Goal: Communication & Community: Answer question/provide support

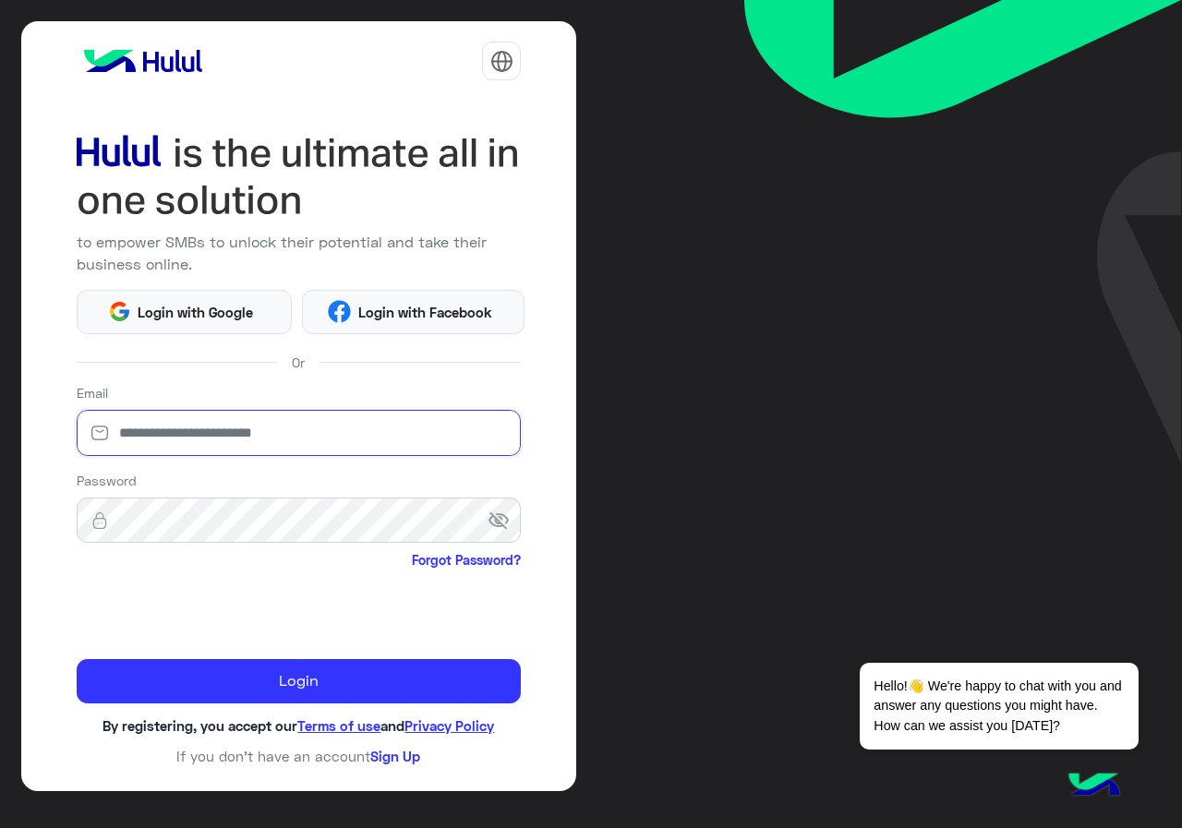
type input "**********"
click at [355, 704] on div "**********" at bounding box center [299, 406] width 556 height 770
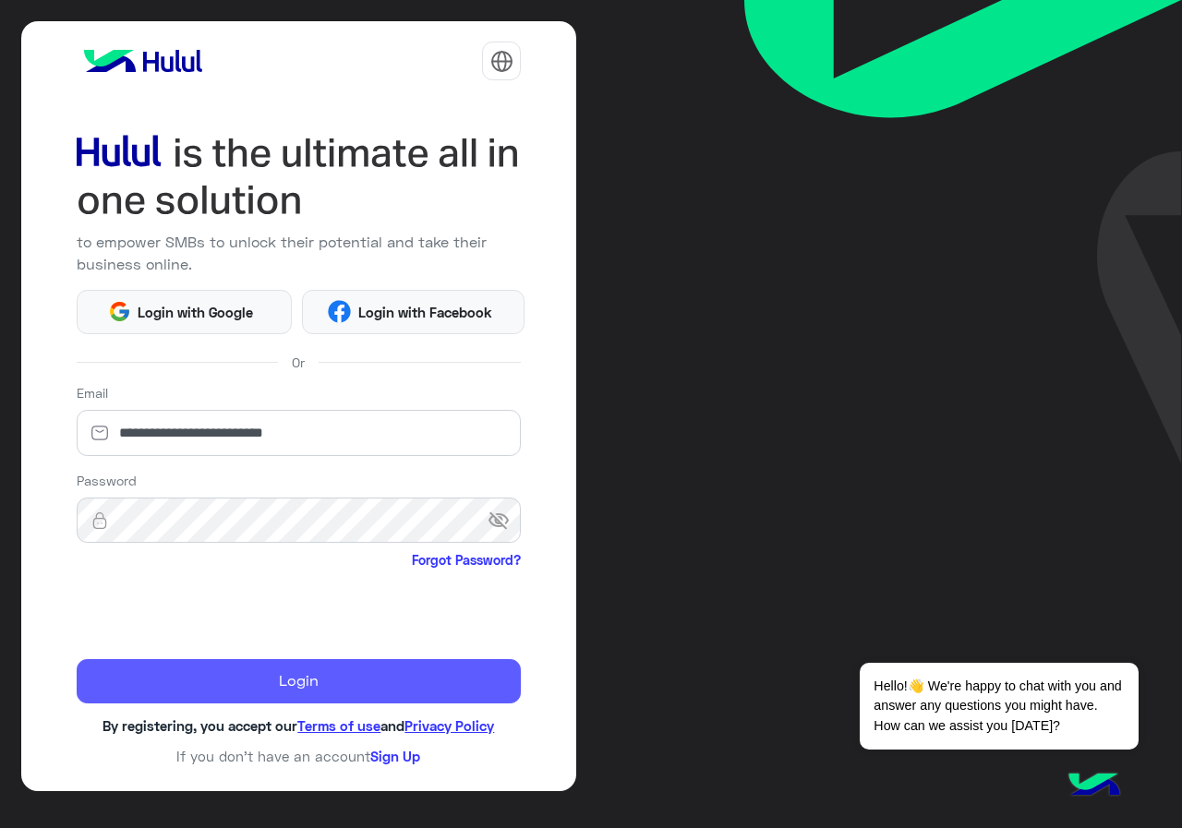
click at [174, 668] on button "Login" at bounding box center [299, 681] width 445 height 44
click at [174, 669] on button "Login" at bounding box center [299, 681] width 445 height 44
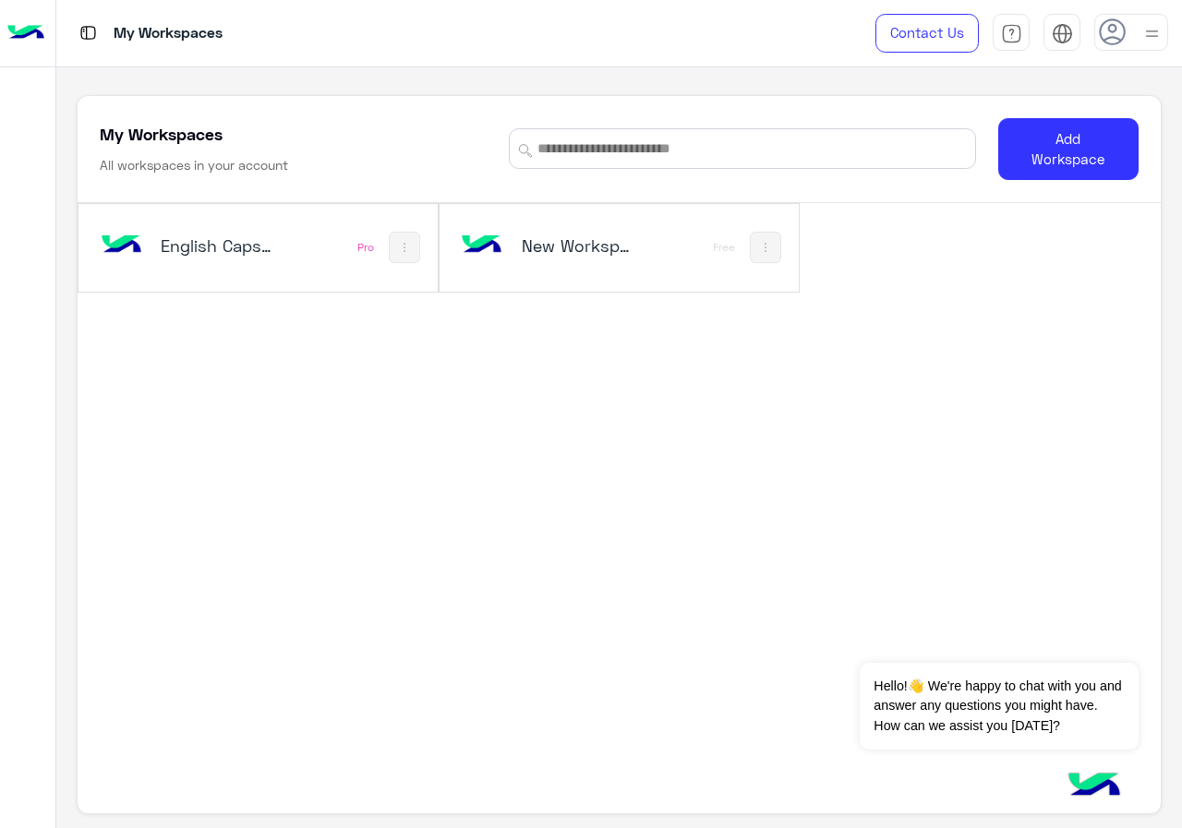
drag, startPoint x: 295, startPoint y: 392, endPoint x: 332, endPoint y: 389, distance: 37.1
click at [318, 390] on div "English Capsules Pro New Workspace 1 Free" at bounding box center [619, 473] width 1082 height 540
click at [250, 261] on div "English Capsules" at bounding box center [193, 248] width 195 height 54
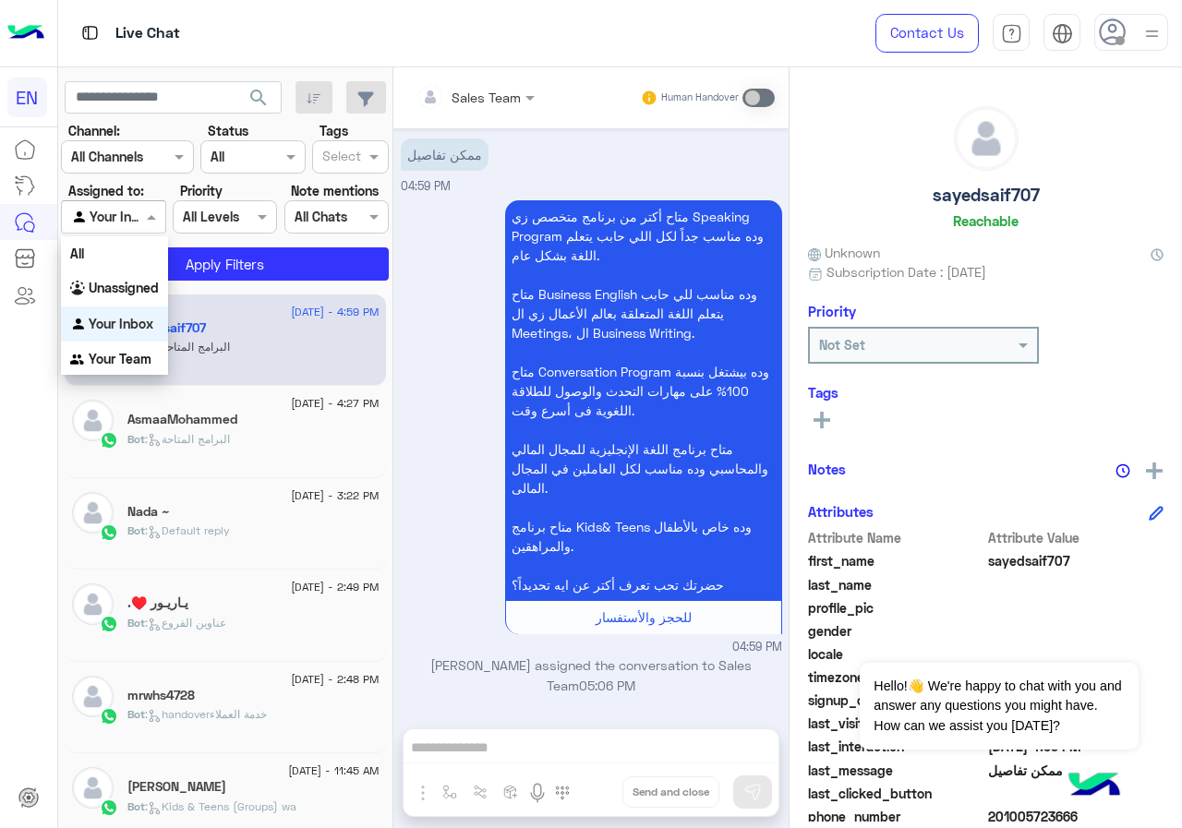
click at [127, 218] on div at bounding box center [113, 216] width 103 height 21
click at [110, 262] on div "All" at bounding box center [114, 253] width 107 height 34
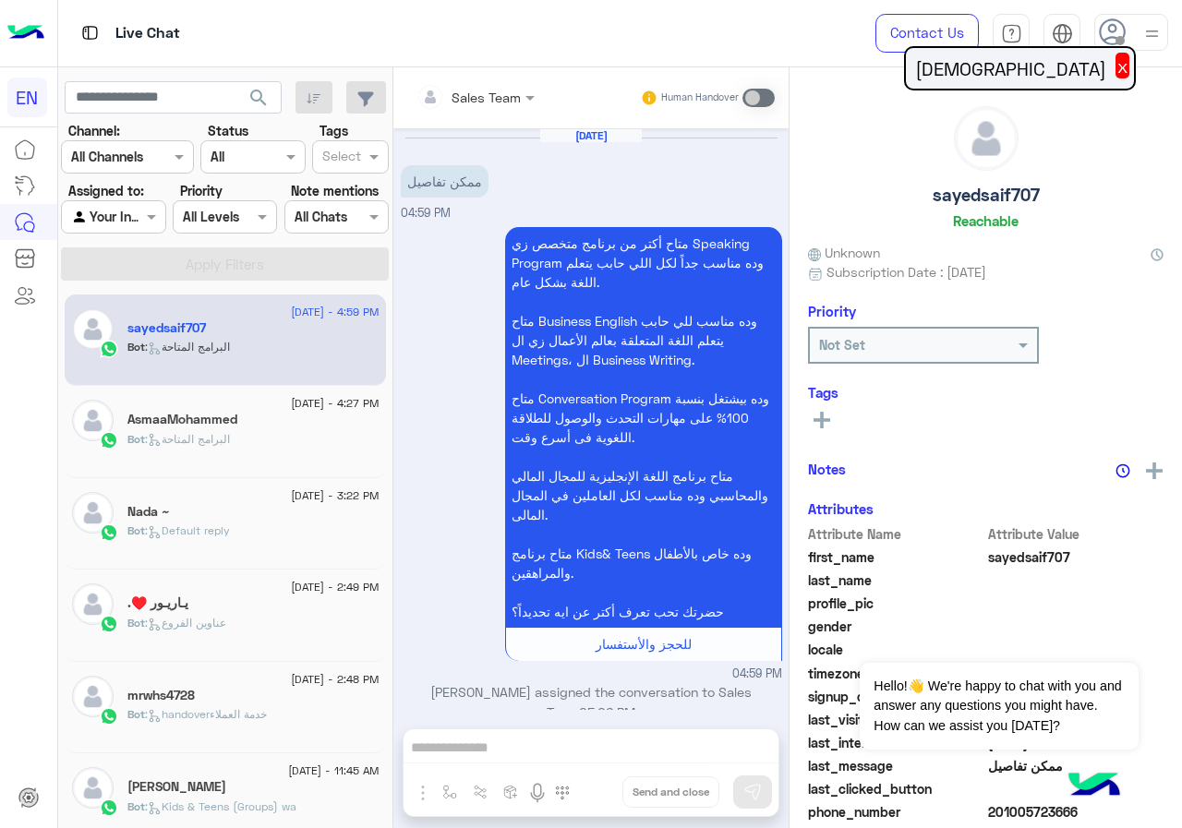
scroll to position [6, 0]
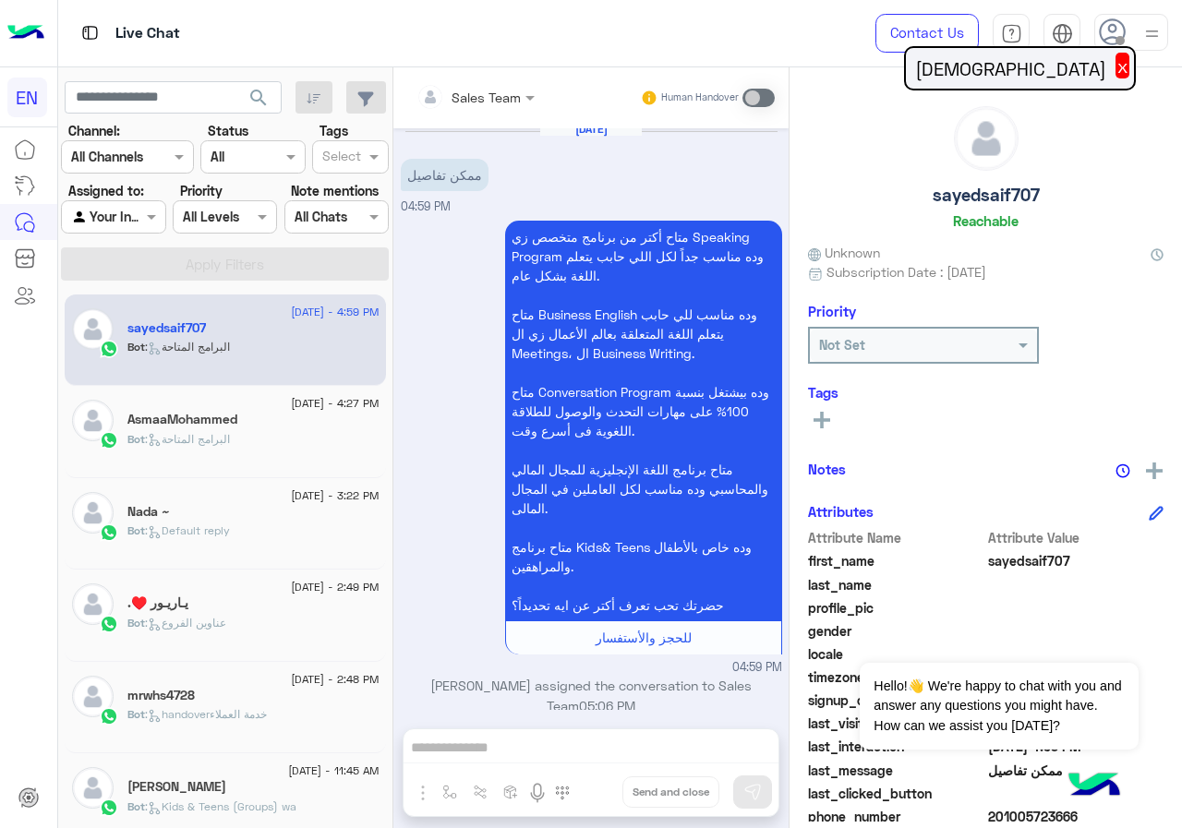
click at [115, 210] on div at bounding box center [113, 216] width 103 height 21
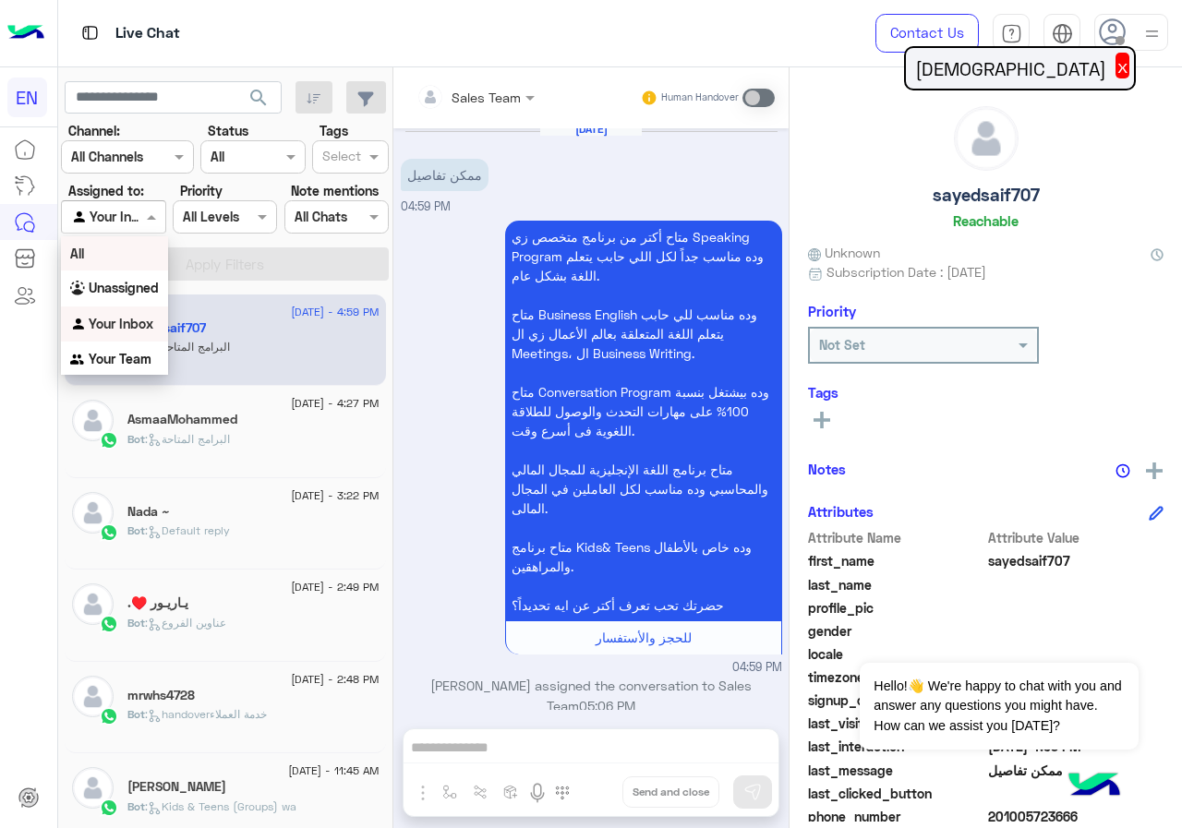
click at [114, 259] on div "All" at bounding box center [114, 253] width 107 height 34
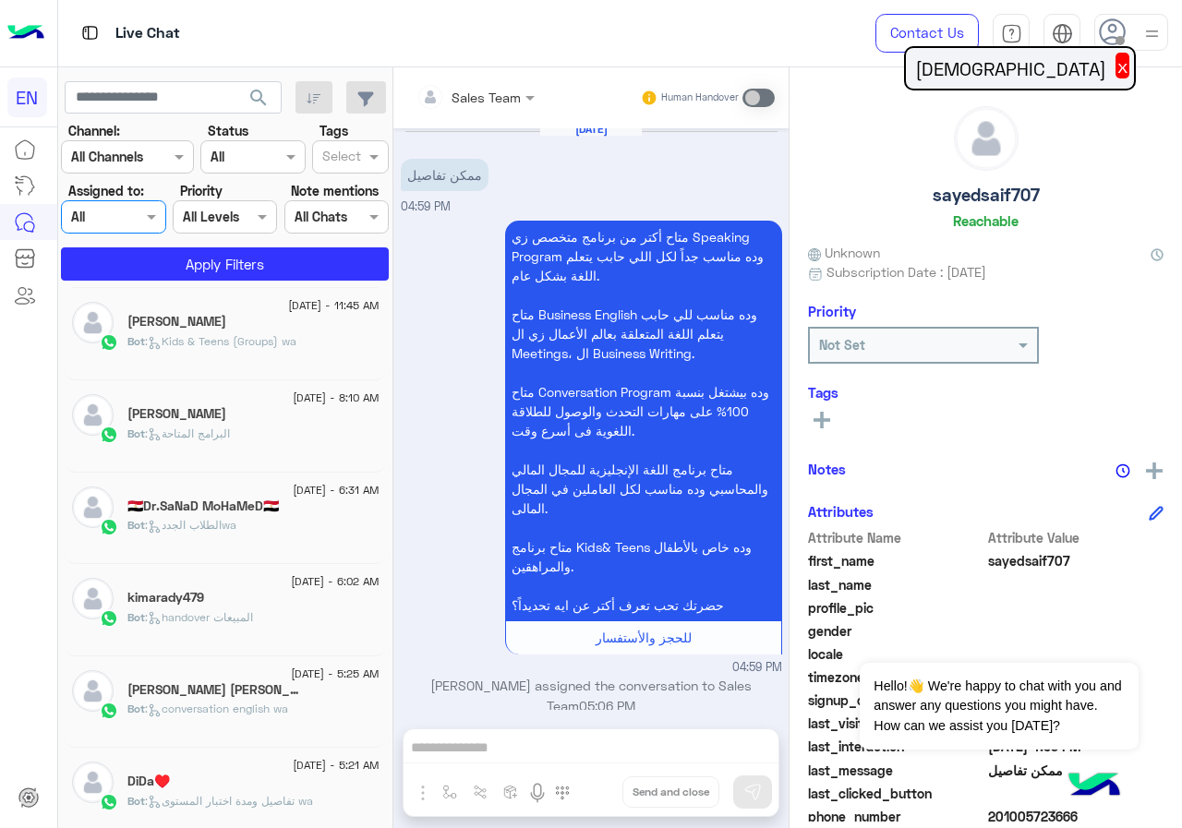
scroll to position [0, 0]
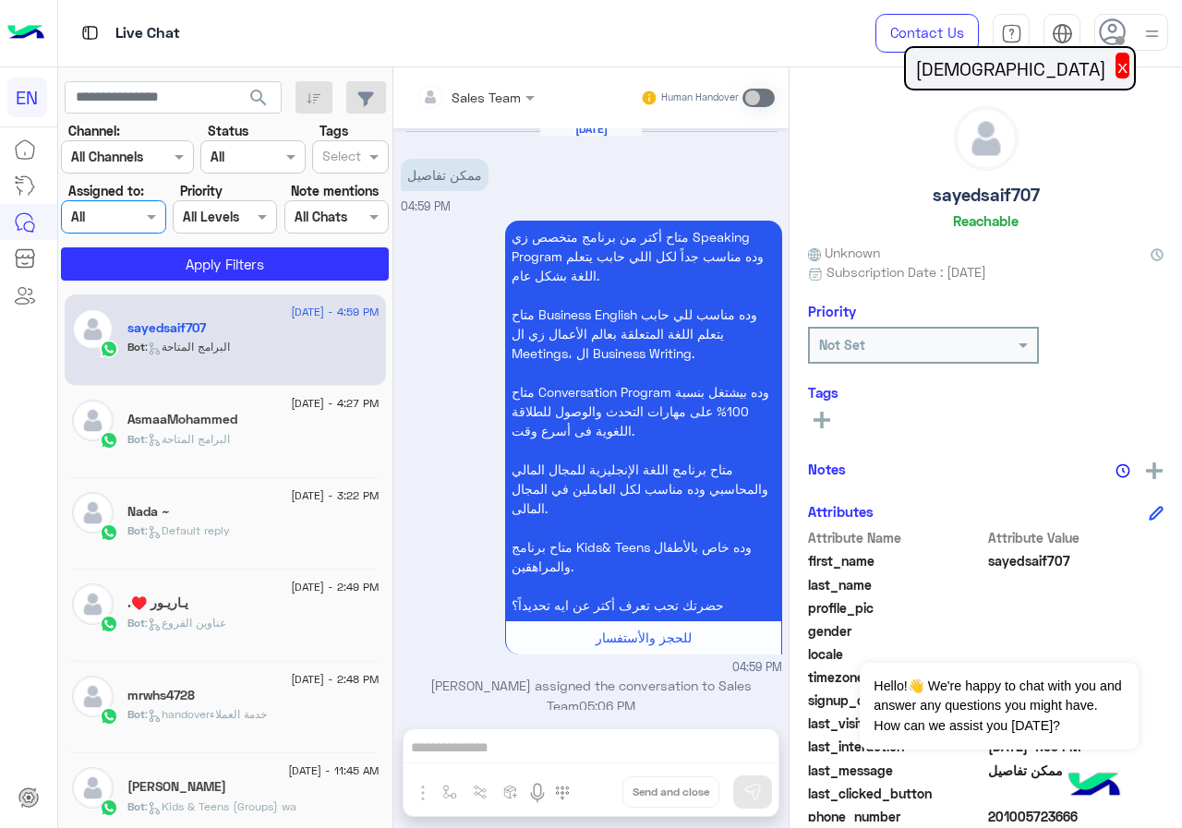
click at [240, 337] on div "sayedsaif707" at bounding box center [253, 329] width 252 height 19
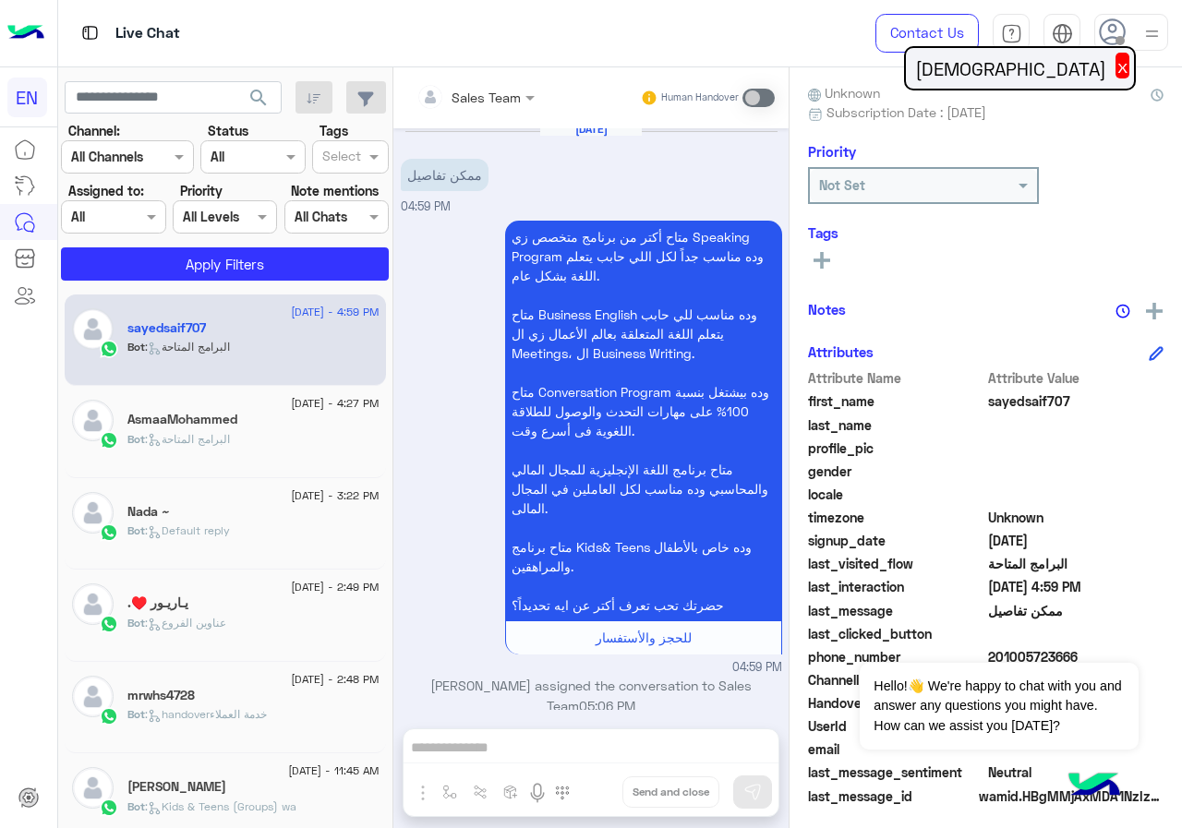
scroll to position [166, 0]
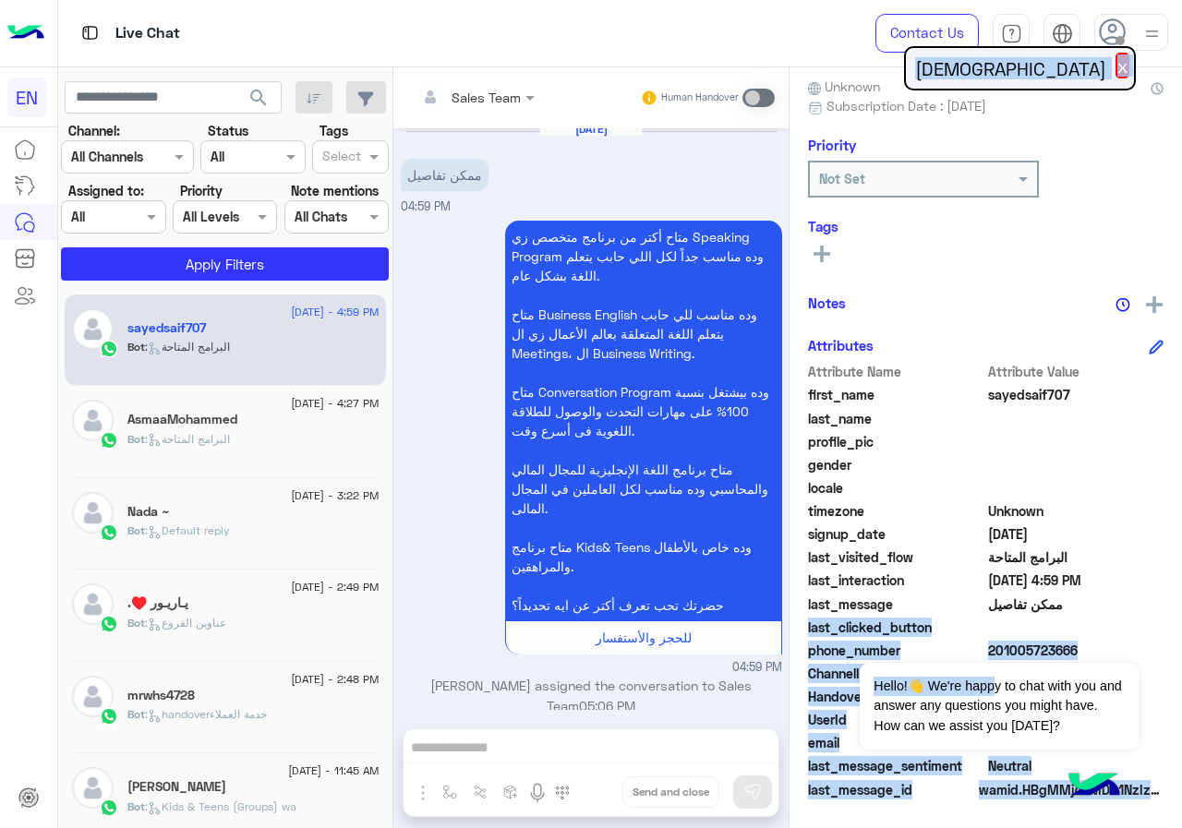
drag, startPoint x: 995, startPoint y: 645, endPoint x: 986, endPoint y: 587, distance: 58.9
click at [986, 588] on body "EN Live Chat Contact Us Help Center عربي English search Channel: Channel All Ch…" at bounding box center [591, 414] width 1182 height 828
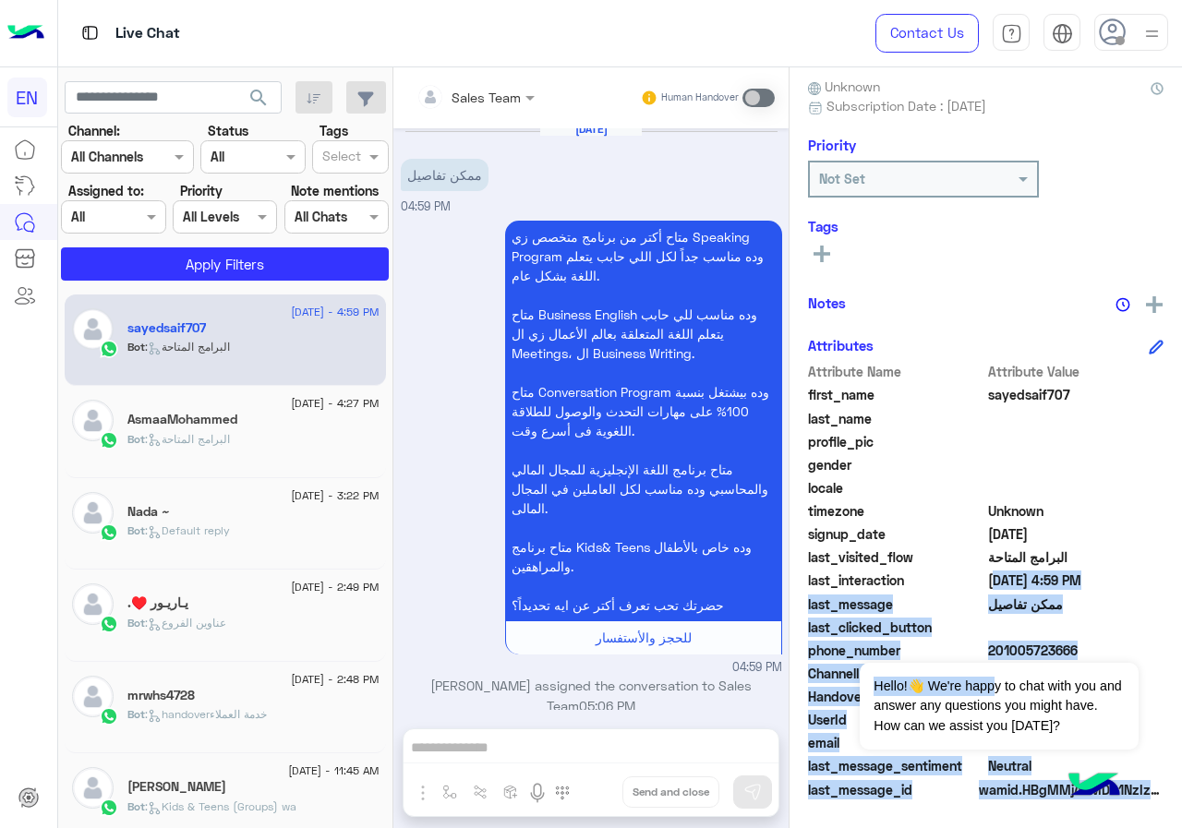
drag, startPoint x: 1091, startPoint y: 573, endPoint x: 1034, endPoint y: 615, distance: 71.3
click at [1090, 573] on span "[DATE] 4:59 PM" at bounding box center [1076, 580] width 176 height 19
click at [1112, 639] on button "Dismiss ✕" at bounding box center [1083, 639] width 111 height 37
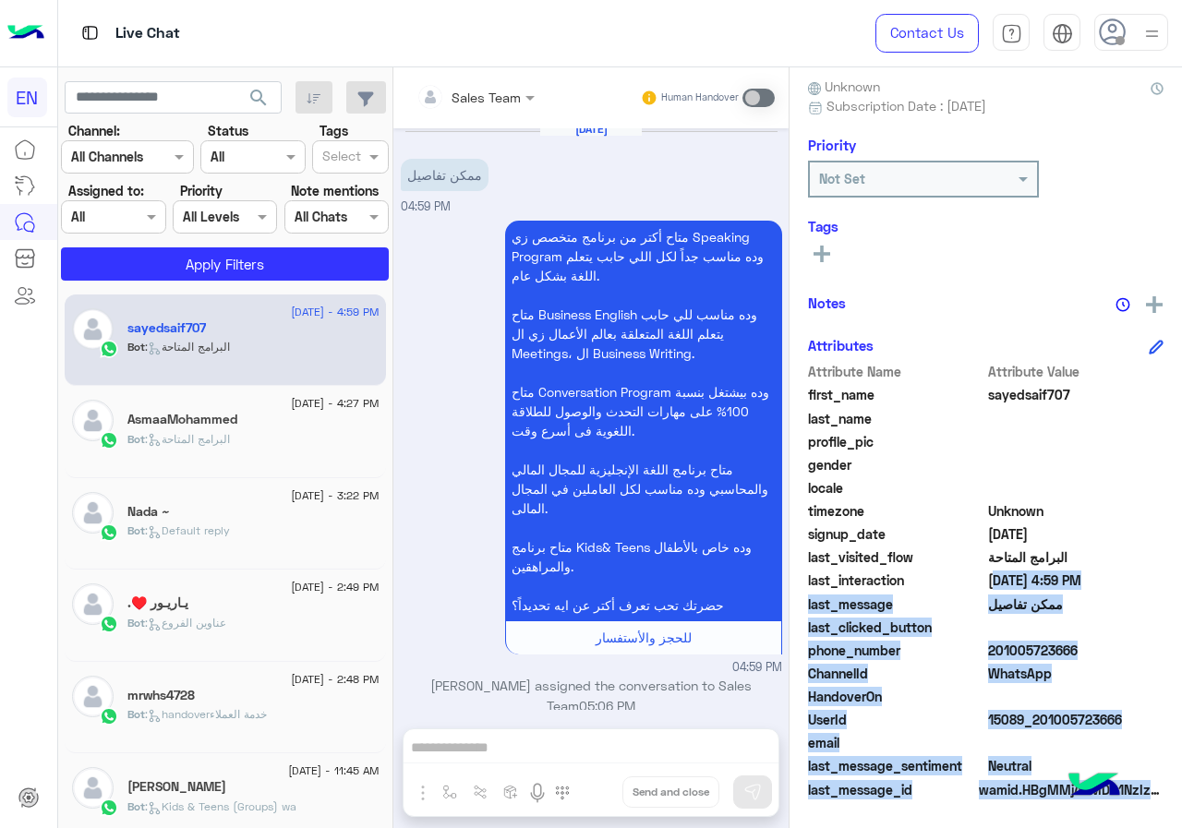
click at [995, 642] on span "201005723666" at bounding box center [1076, 650] width 176 height 19
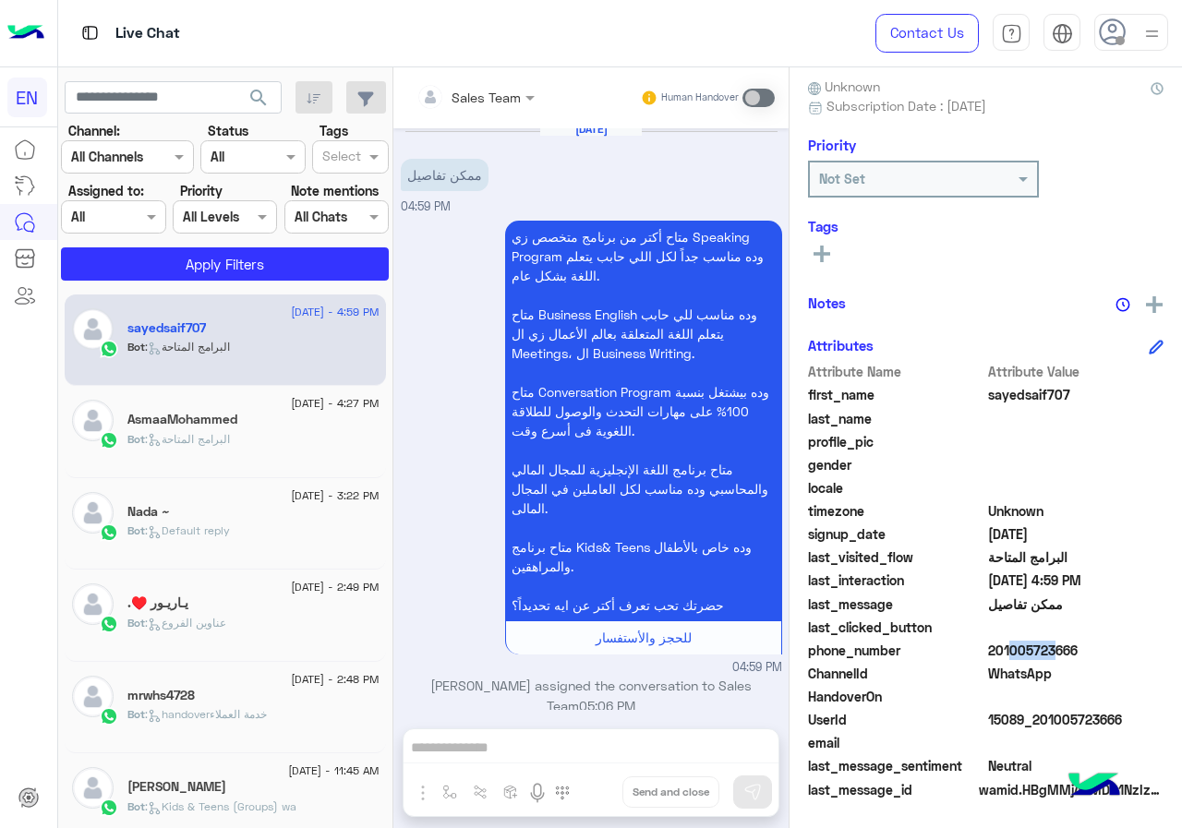
drag, startPoint x: 996, startPoint y: 648, endPoint x: 1010, endPoint y: 649, distance: 13.9
click at [1038, 651] on span "201005723666" at bounding box center [1076, 650] width 176 height 19
click at [990, 647] on span "201005723666" at bounding box center [1076, 650] width 176 height 19
drag, startPoint x: 991, startPoint y: 647, endPoint x: 1010, endPoint y: 648, distance: 19.4
click at [1010, 648] on span "201005723666" at bounding box center [1076, 650] width 176 height 19
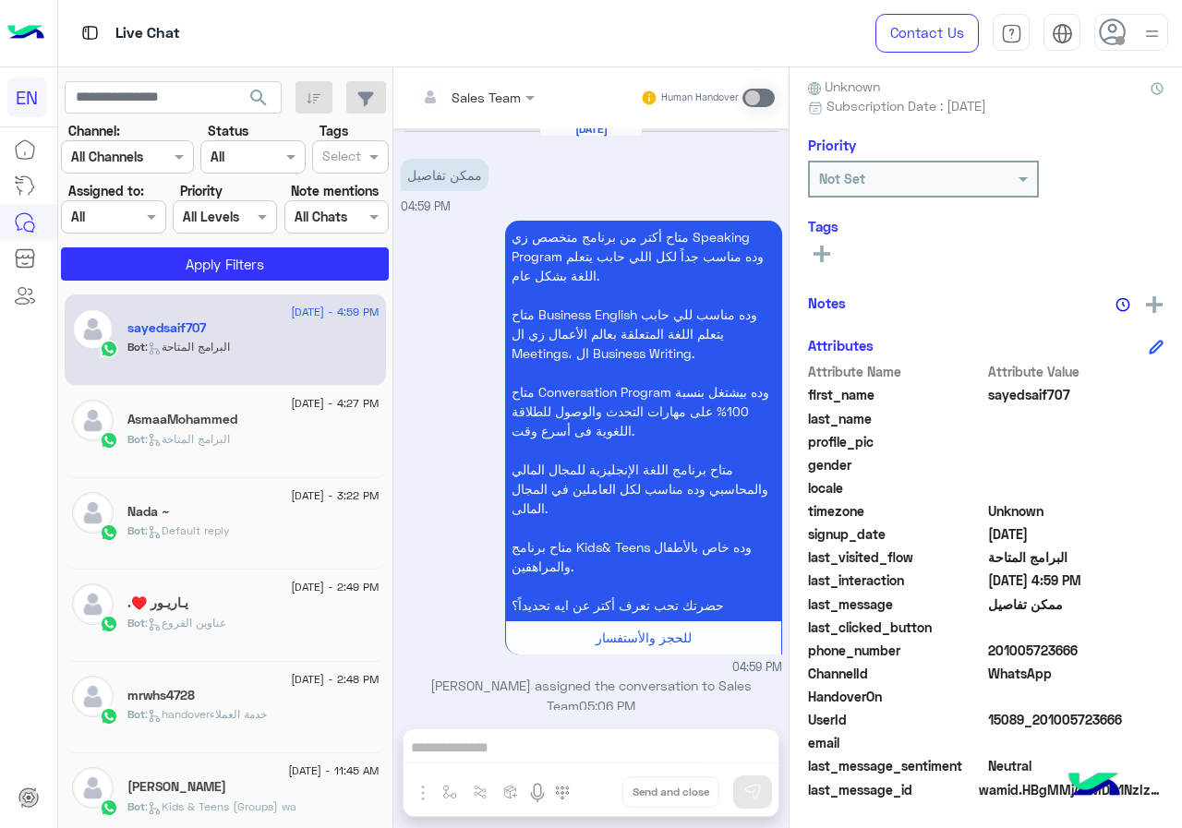
click at [999, 648] on span "201005723666" at bounding box center [1076, 650] width 176 height 19
drag, startPoint x: 993, startPoint y: 648, endPoint x: 1075, endPoint y: 656, distance: 82.5
click at [1075, 656] on span "201005723666" at bounding box center [1076, 650] width 176 height 19
copy span "01005723666"
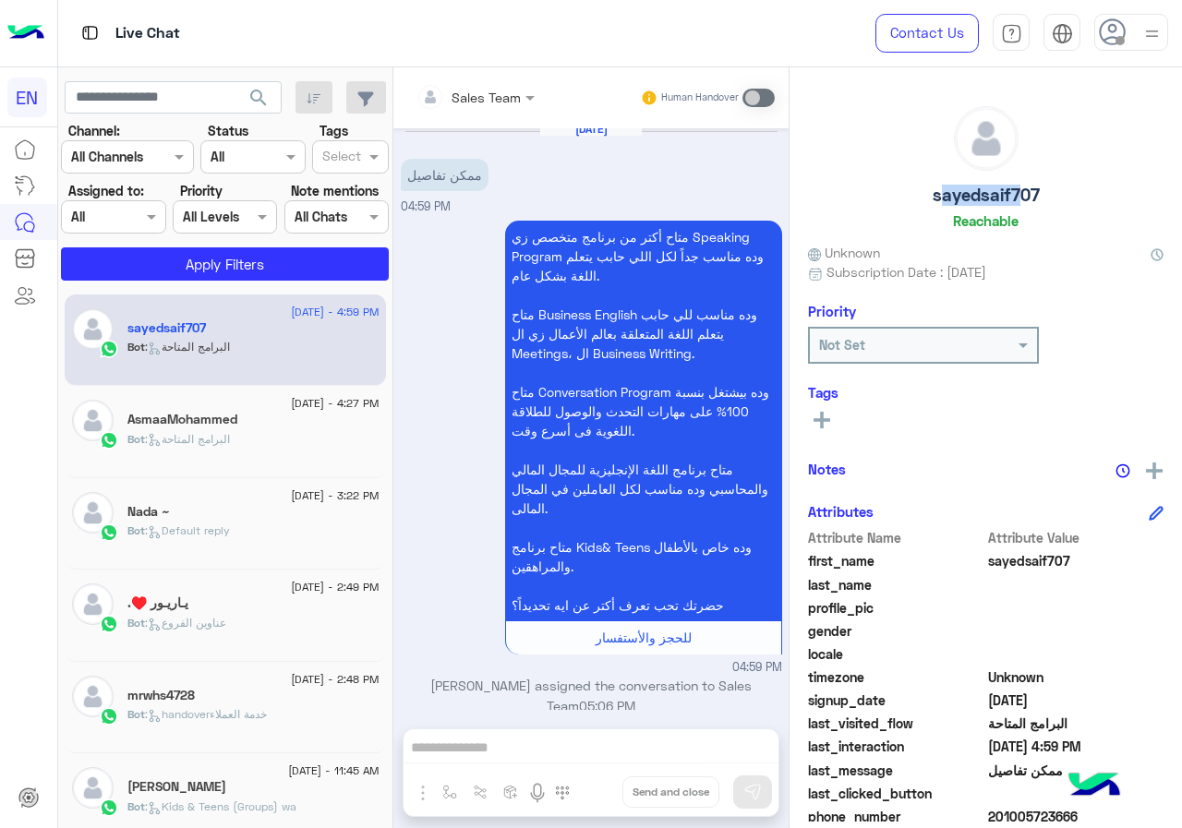
drag, startPoint x: 1007, startPoint y: 190, endPoint x: 1003, endPoint y: 214, distance: 24.3
click at [873, 190] on div "sayedsaif707 Reachable" at bounding box center [986, 171] width 356 height 130
copy h5 "sayedsaif"
click at [163, 216] on span at bounding box center [153, 216] width 23 height 19
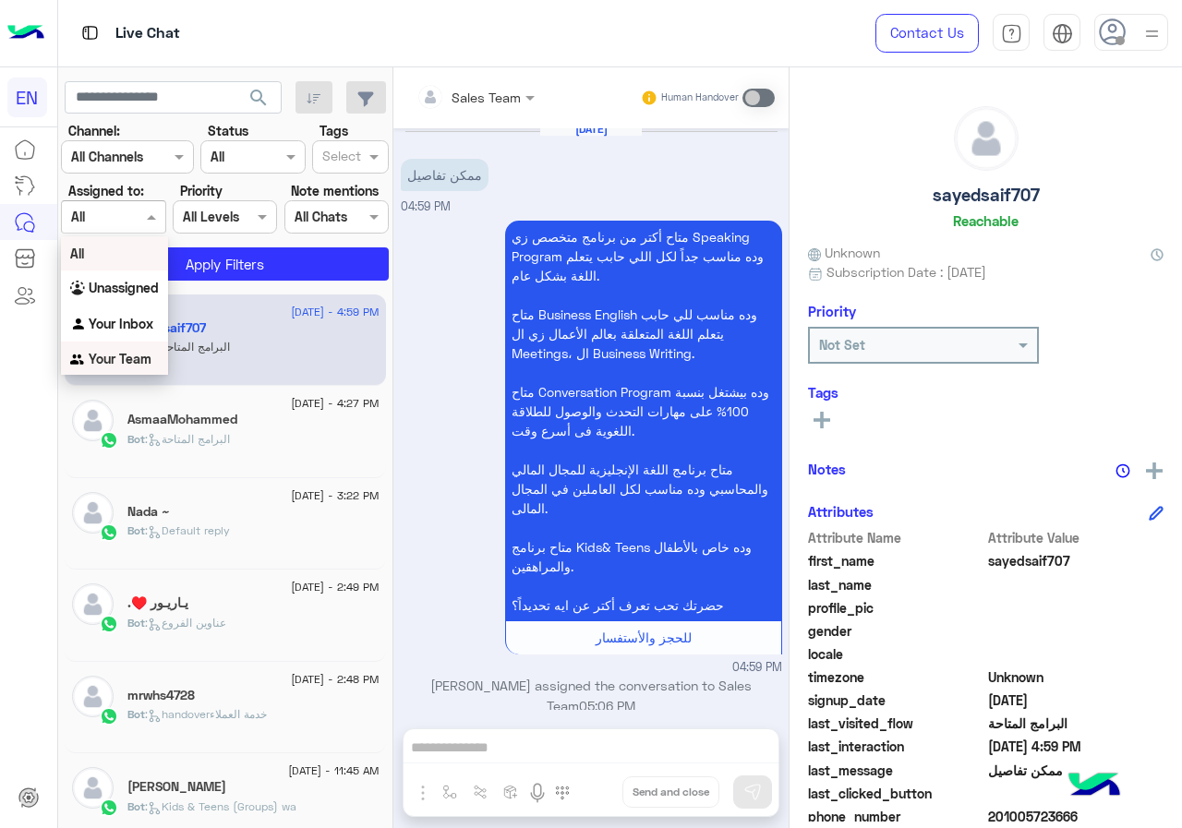
click at [145, 352] on b "Your Team" at bounding box center [120, 359] width 63 height 16
click at [139, 223] on div at bounding box center [113, 216] width 103 height 21
click at [139, 240] on div "All" at bounding box center [114, 251] width 107 height 34
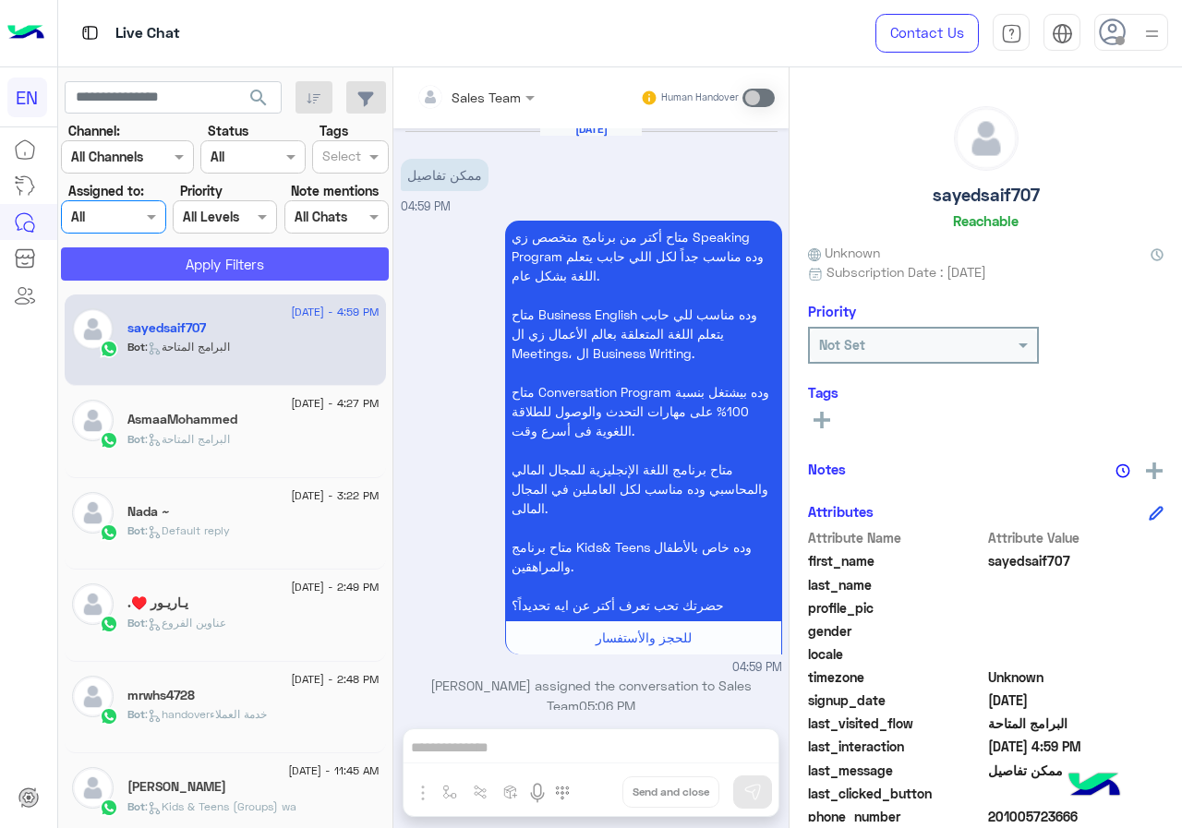
click at [283, 259] on button "Apply Filters" at bounding box center [225, 263] width 328 height 33
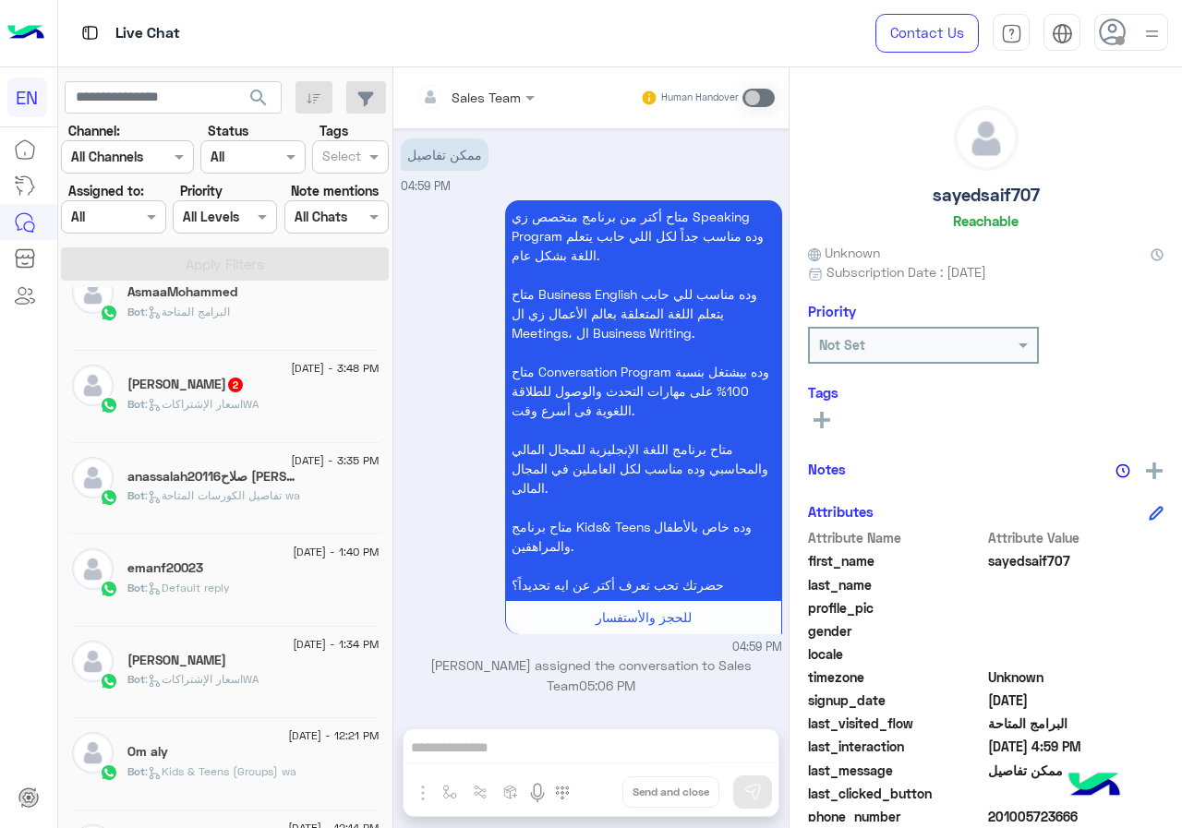
scroll to position [0, 0]
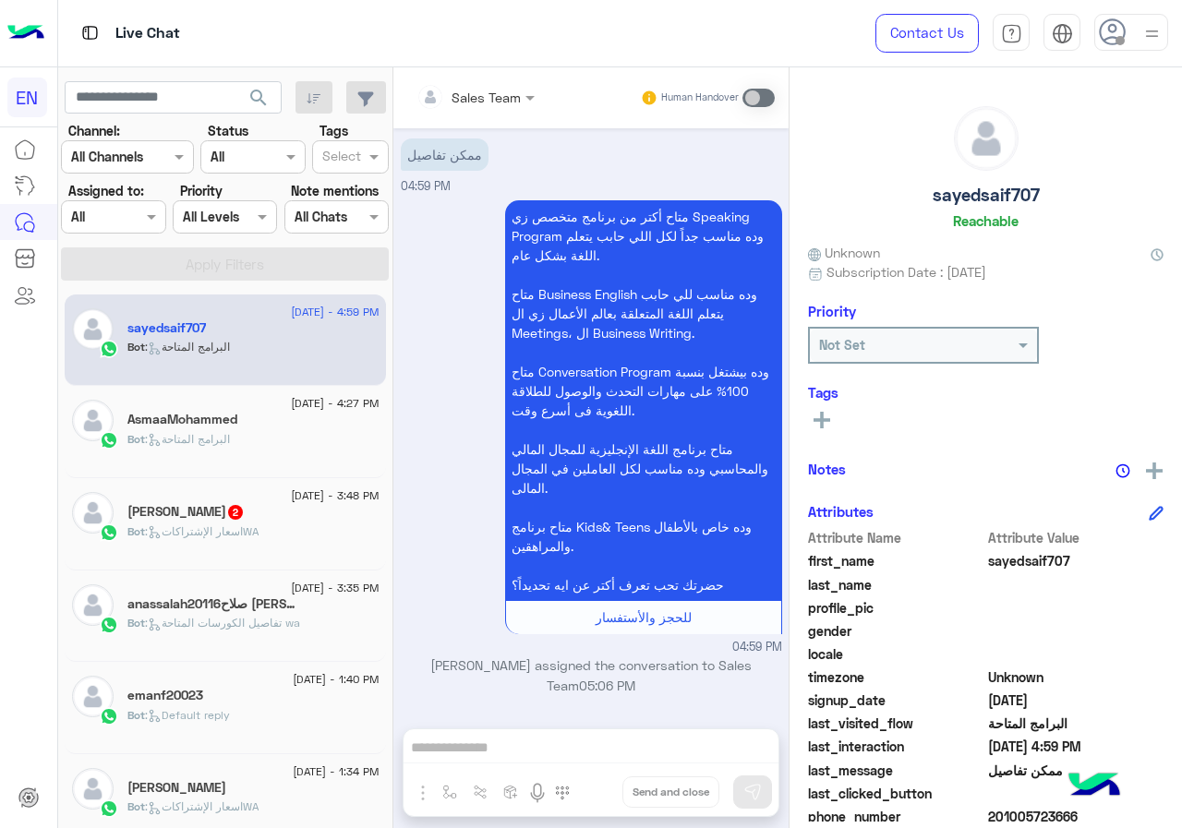
click at [310, 418] on div "AsmaaMohammed" at bounding box center [253, 421] width 252 height 19
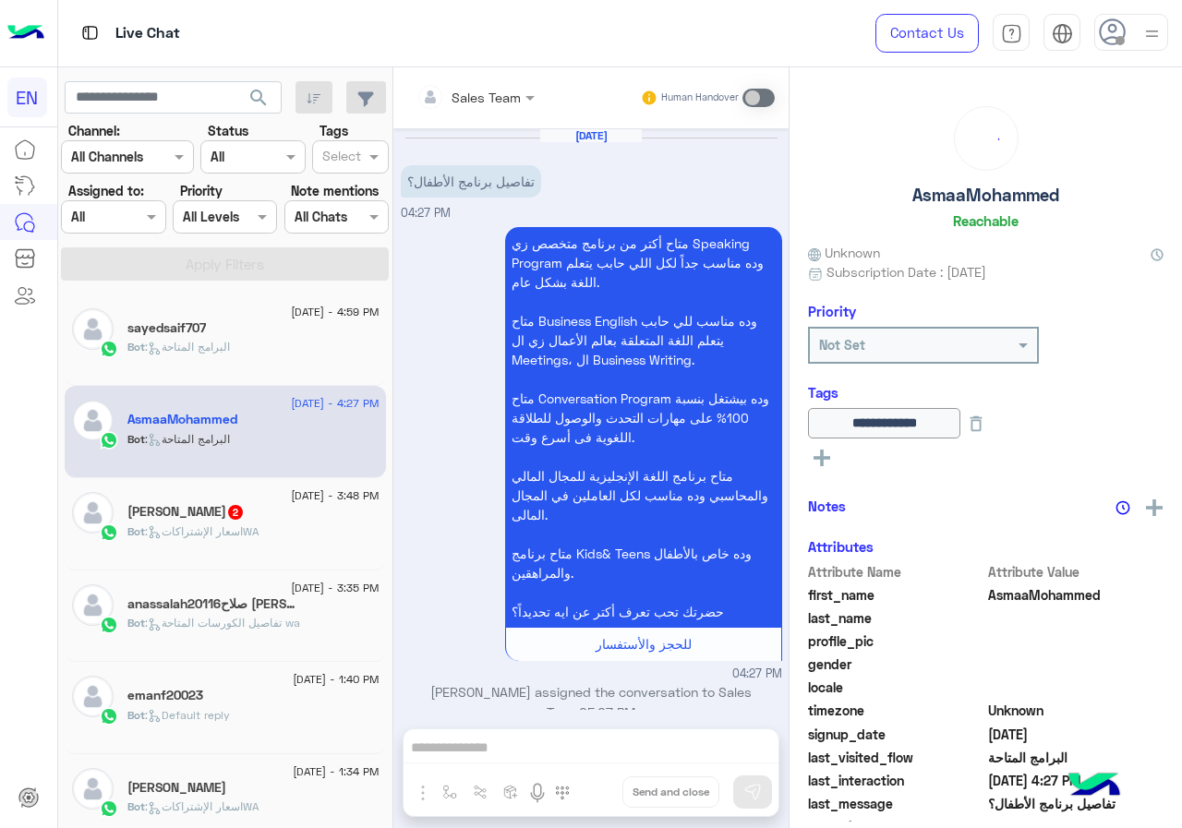
scroll to position [27, 0]
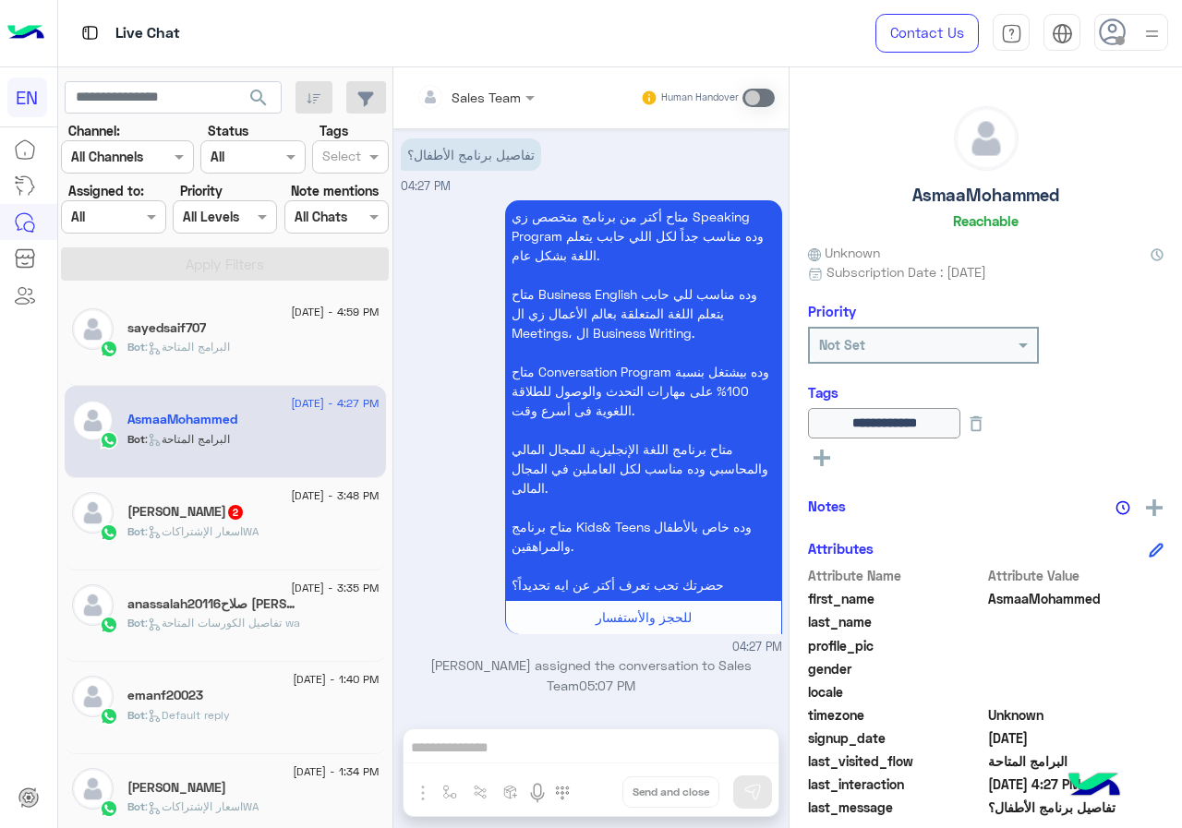
click at [288, 359] on div "Bot : البرامج المتاحة" at bounding box center [253, 355] width 252 height 32
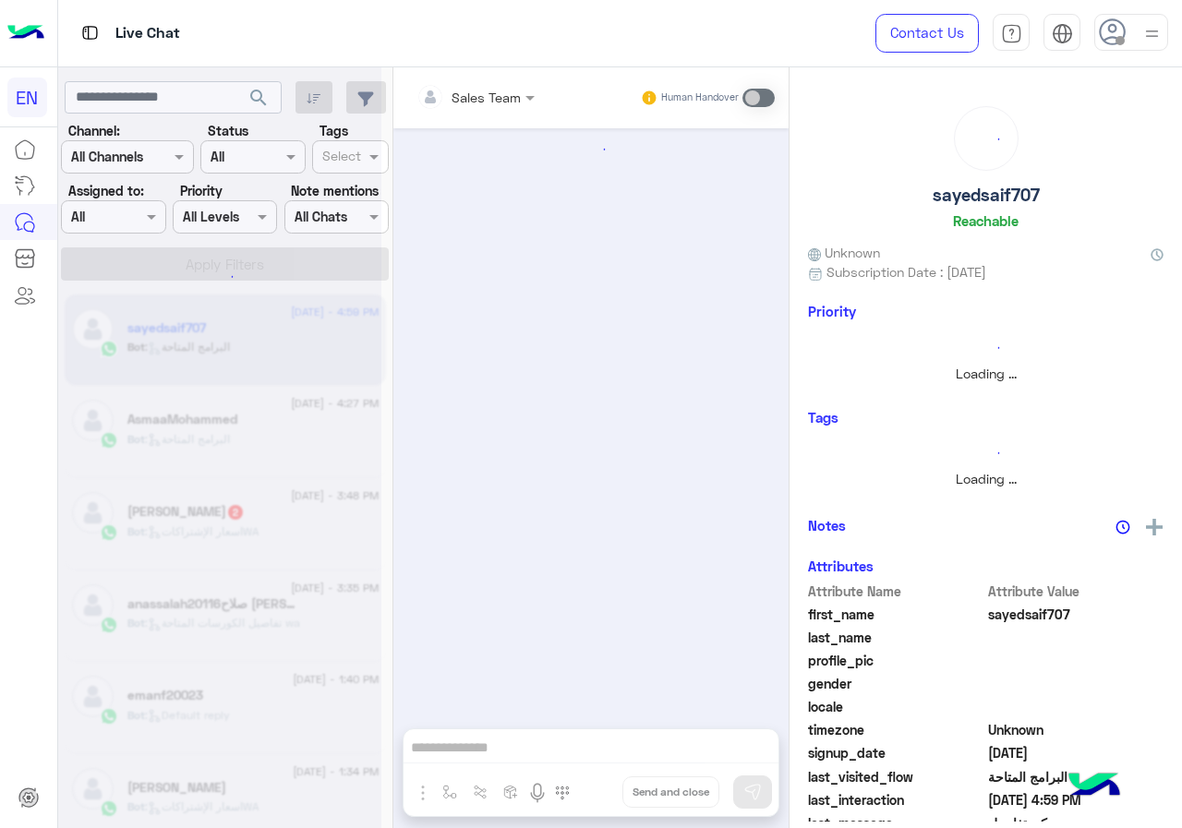
scroll to position [27, 0]
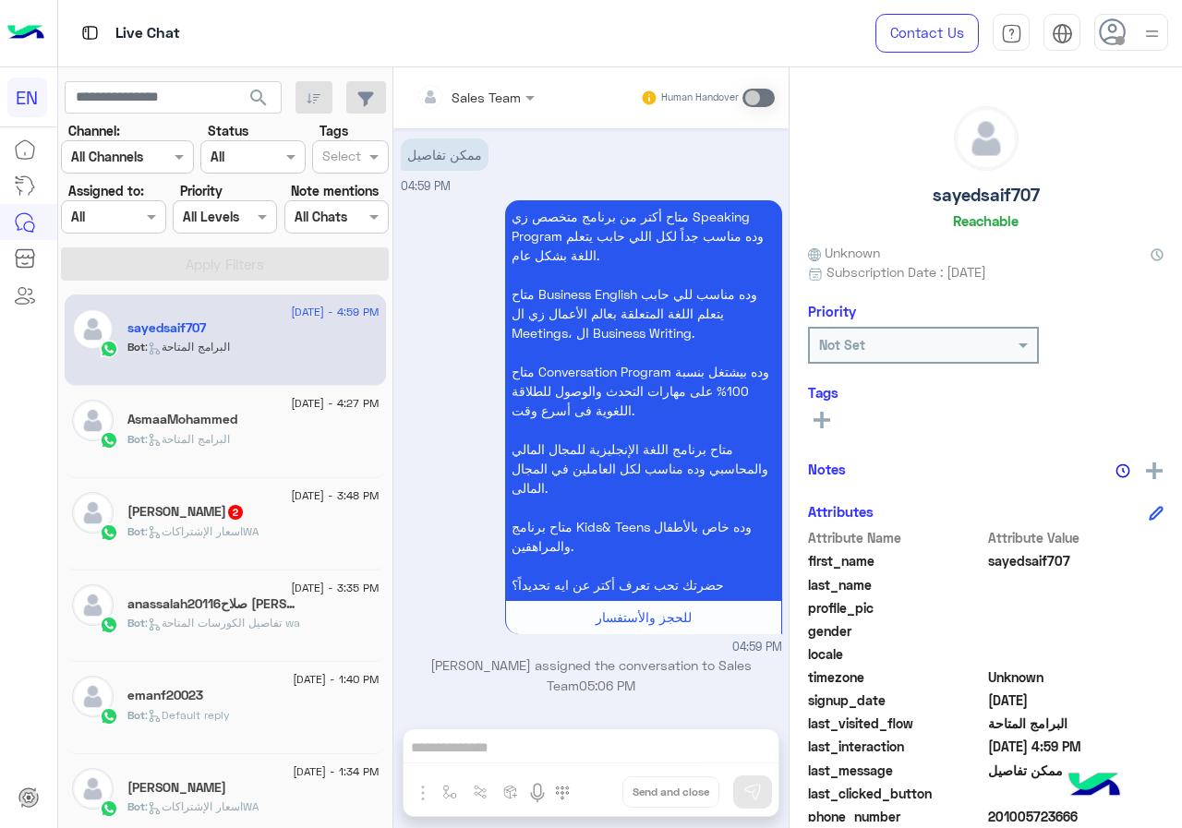
click at [136, 221] on div at bounding box center [113, 216] width 103 height 21
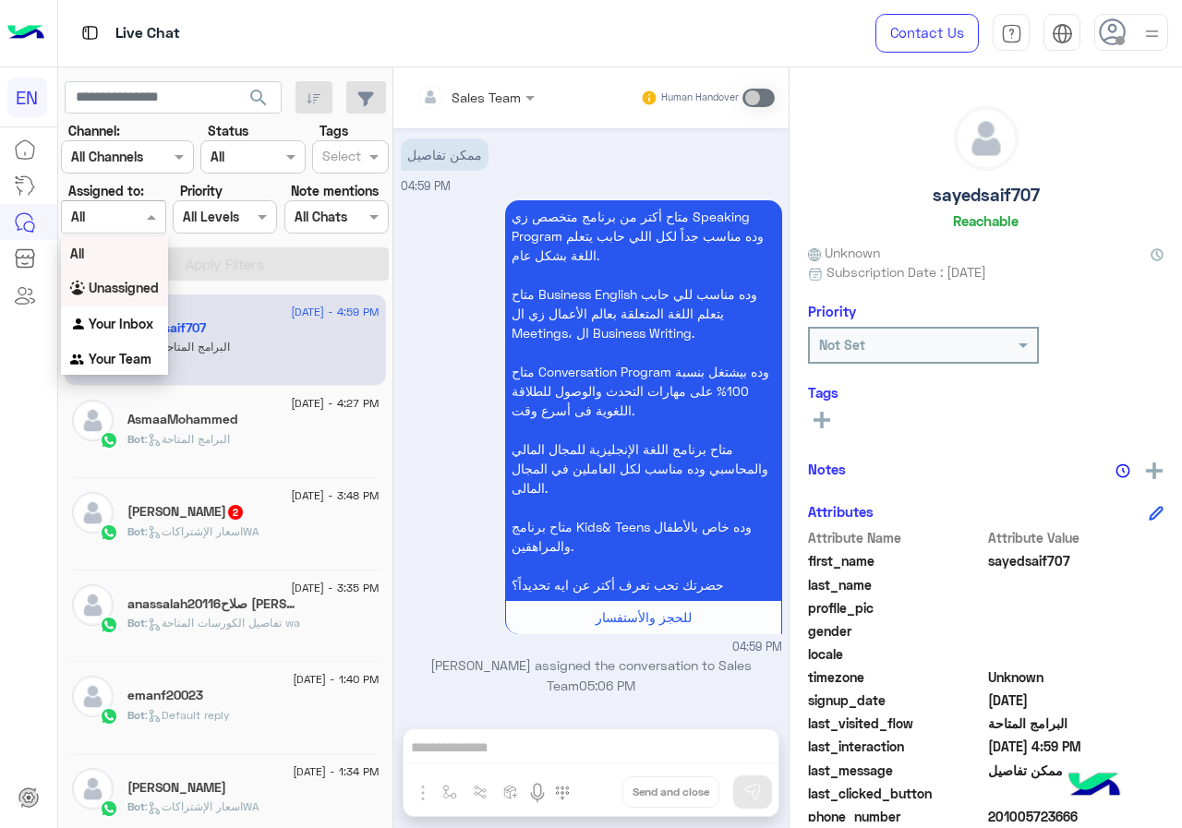
click at [135, 285] on b "Unassigned" at bounding box center [124, 288] width 70 height 16
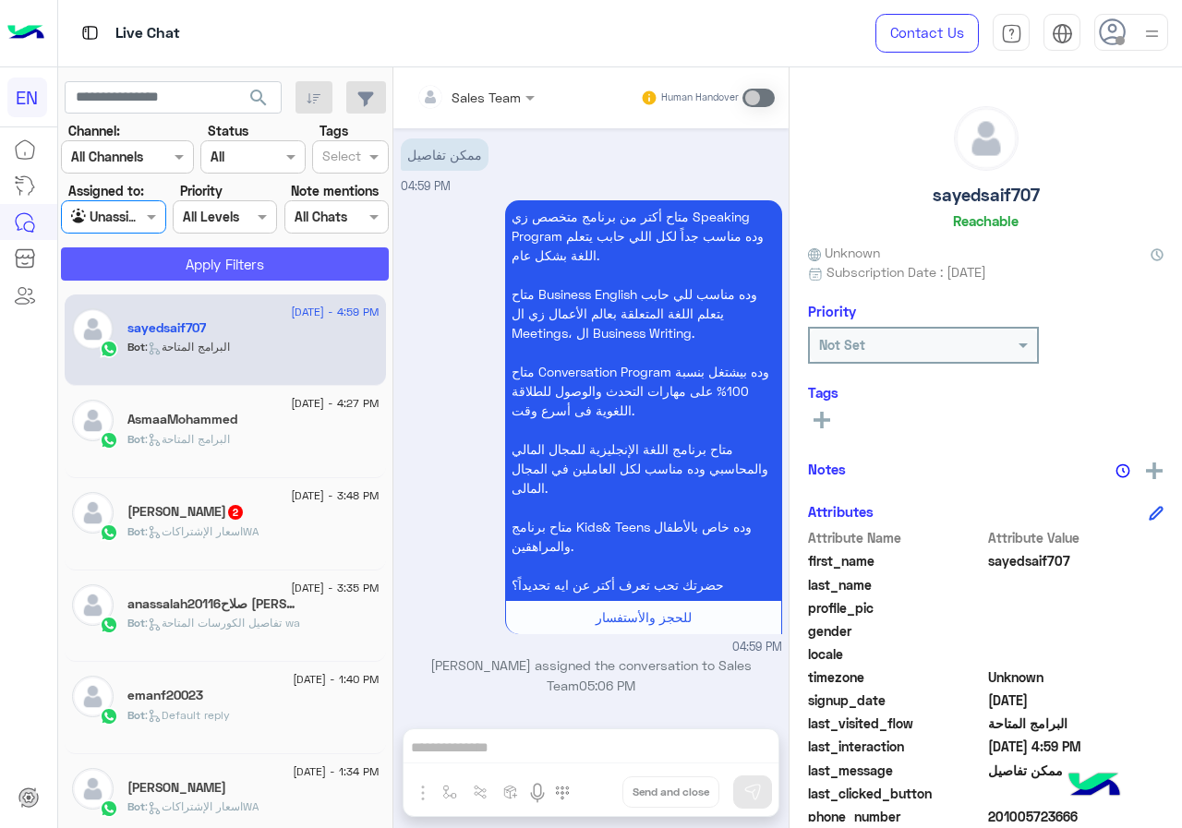
click at [187, 260] on button "Apply Filters" at bounding box center [225, 263] width 328 height 33
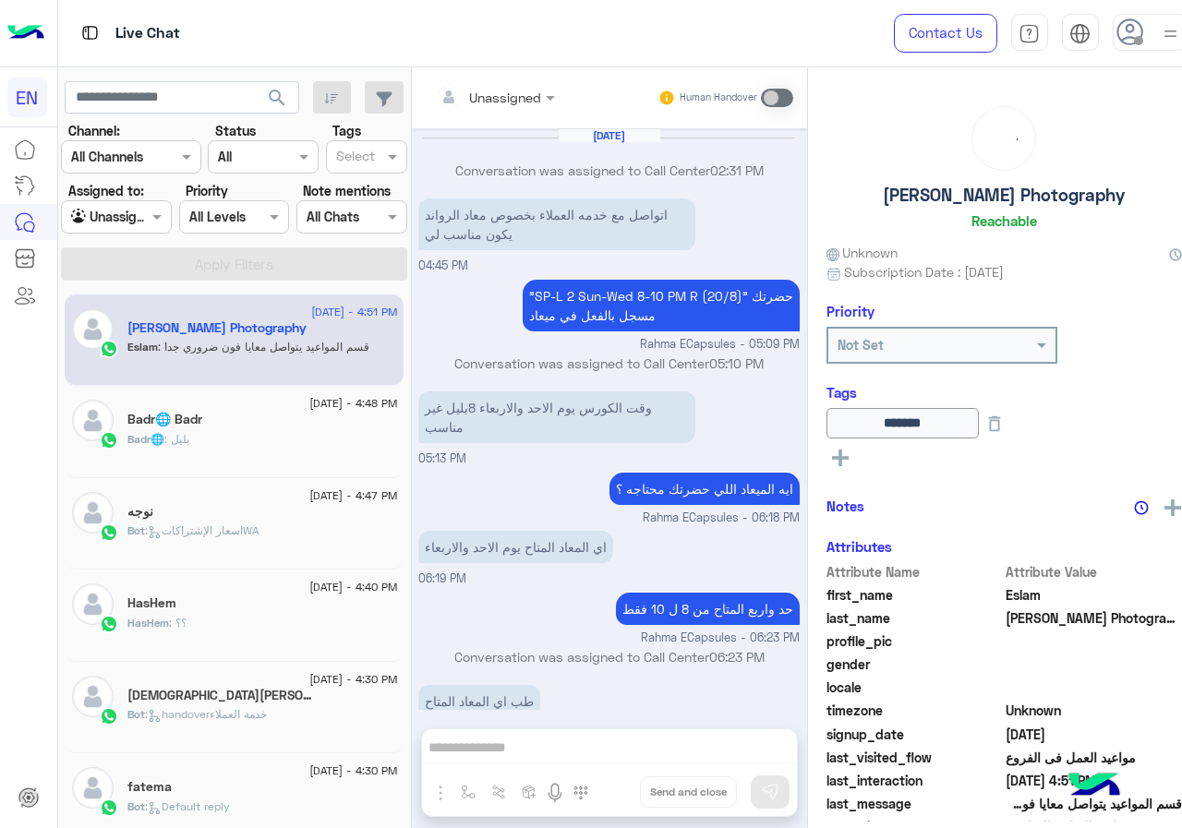
scroll to position [763, 0]
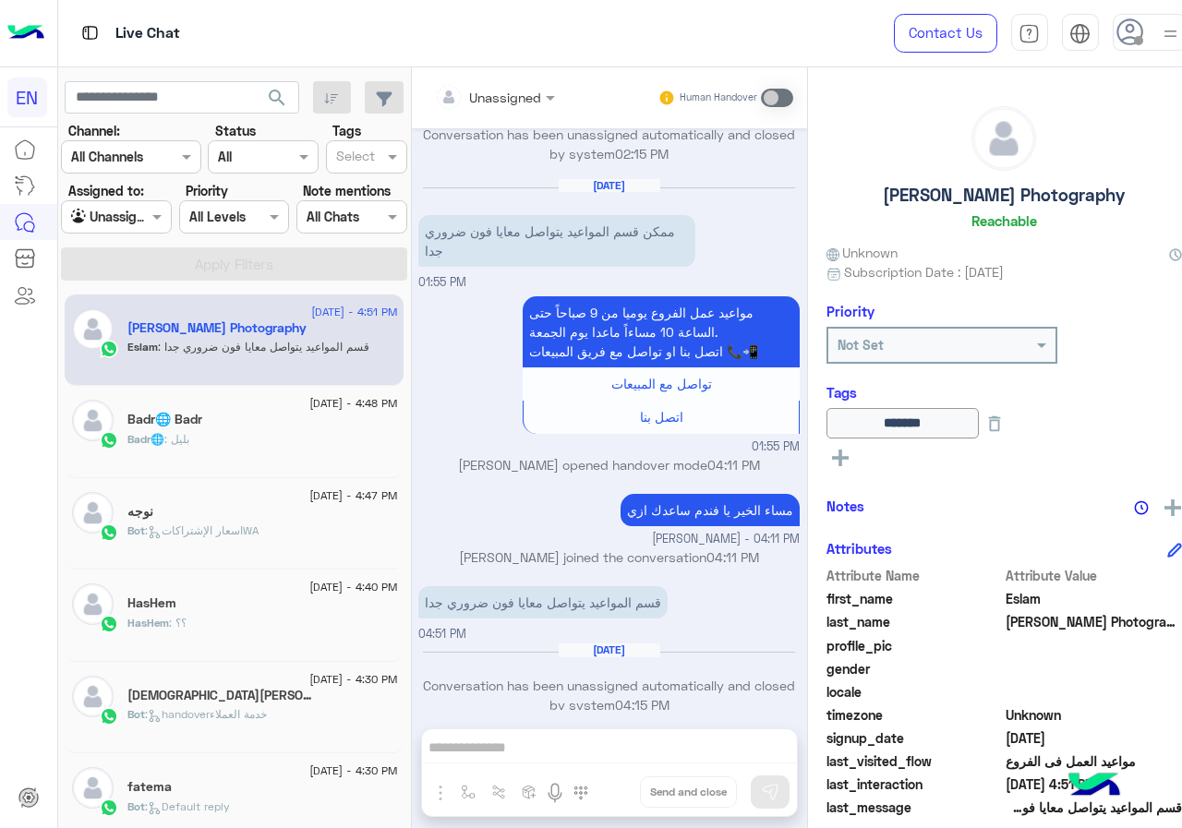
click at [275, 512] on div "نوجه" at bounding box center [262, 513] width 270 height 19
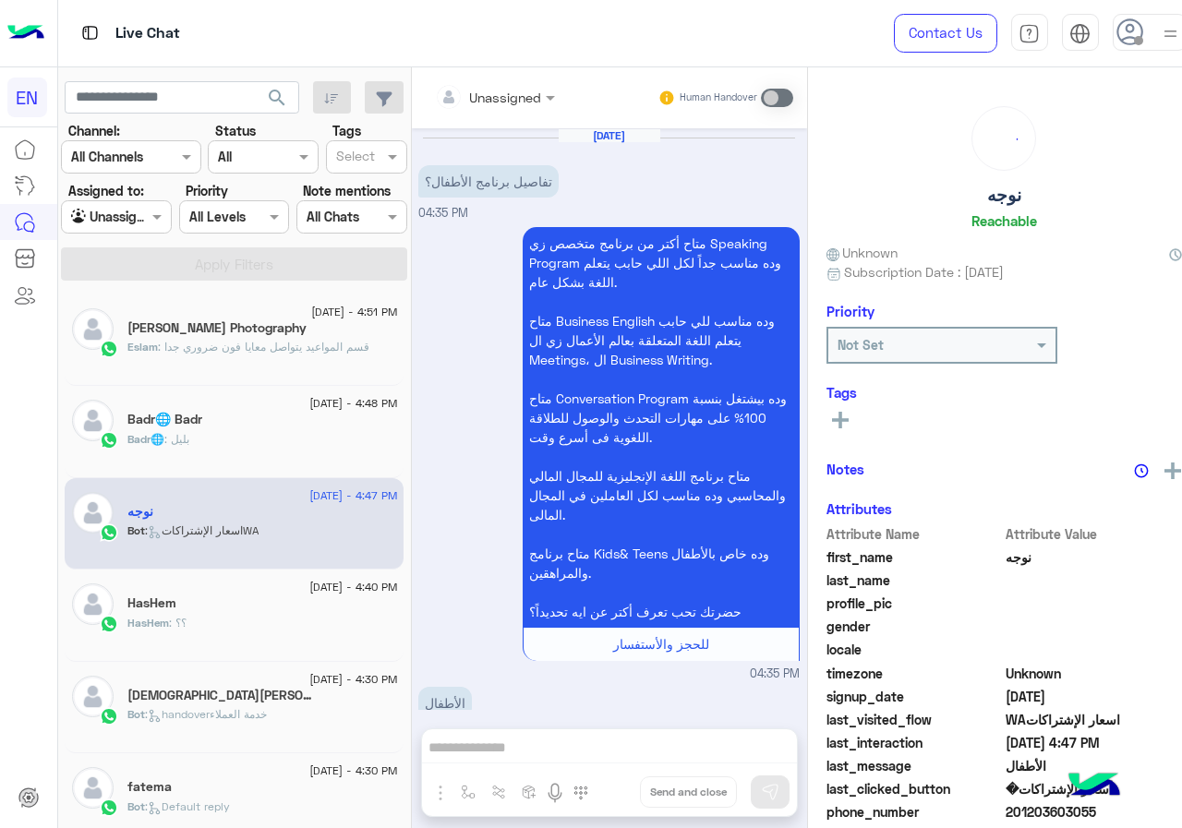
scroll to position [1491, 0]
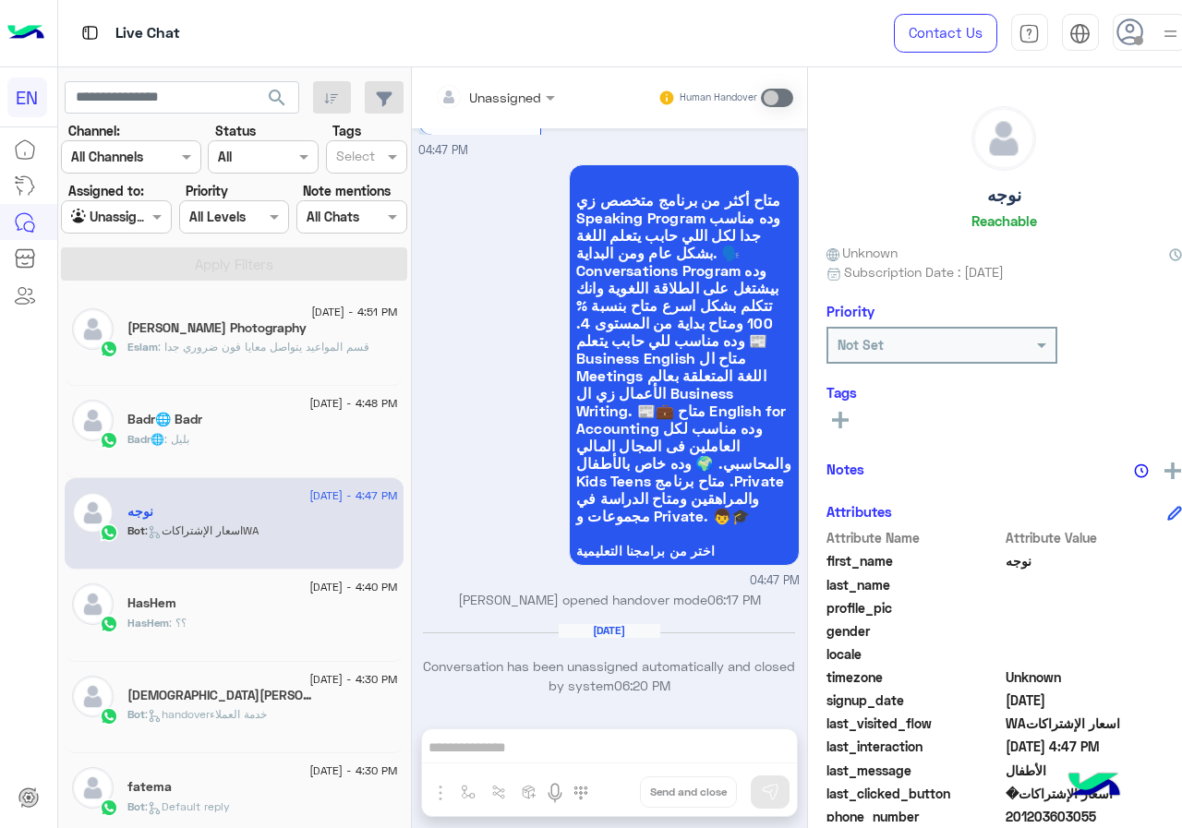
click at [270, 450] on div "Badr🌐 : بليل" at bounding box center [262, 447] width 270 height 32
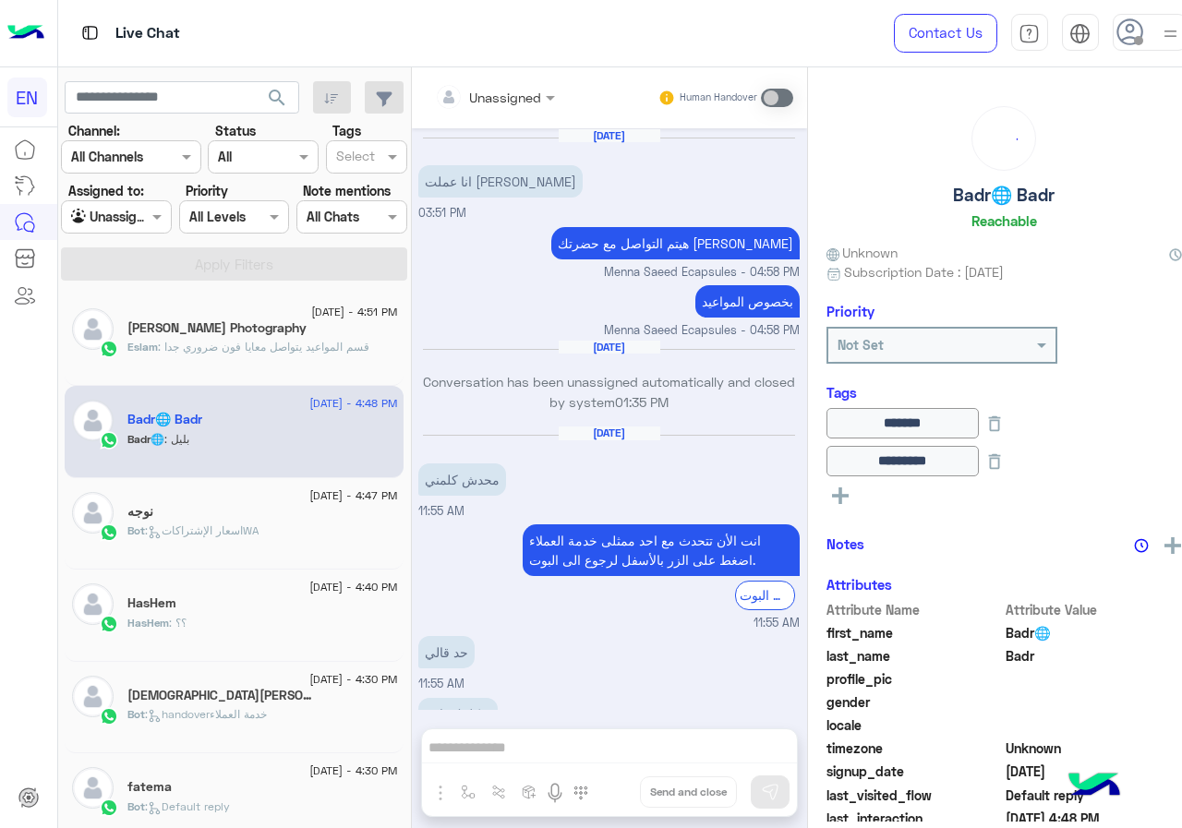
scroll to position [799, 0]
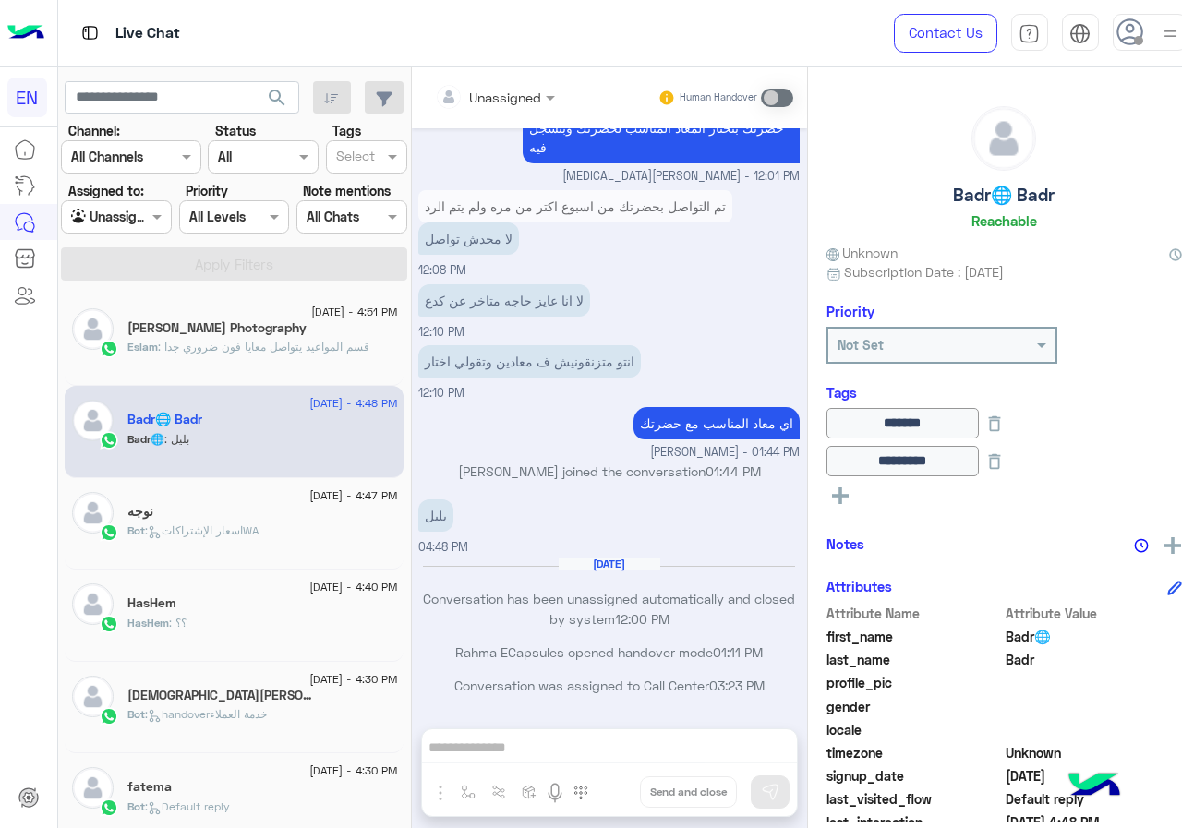
click at [253, 557] on div "[DATE] - 4:47 PM نوجه Bot : اسعار الإشتراكاتWA" at bounding box center [234, 524] width 339 height 92
click at [314, 332] on div "[PERSON_NAME] Photography" at bounding box center [262, 329] width 270 height 19
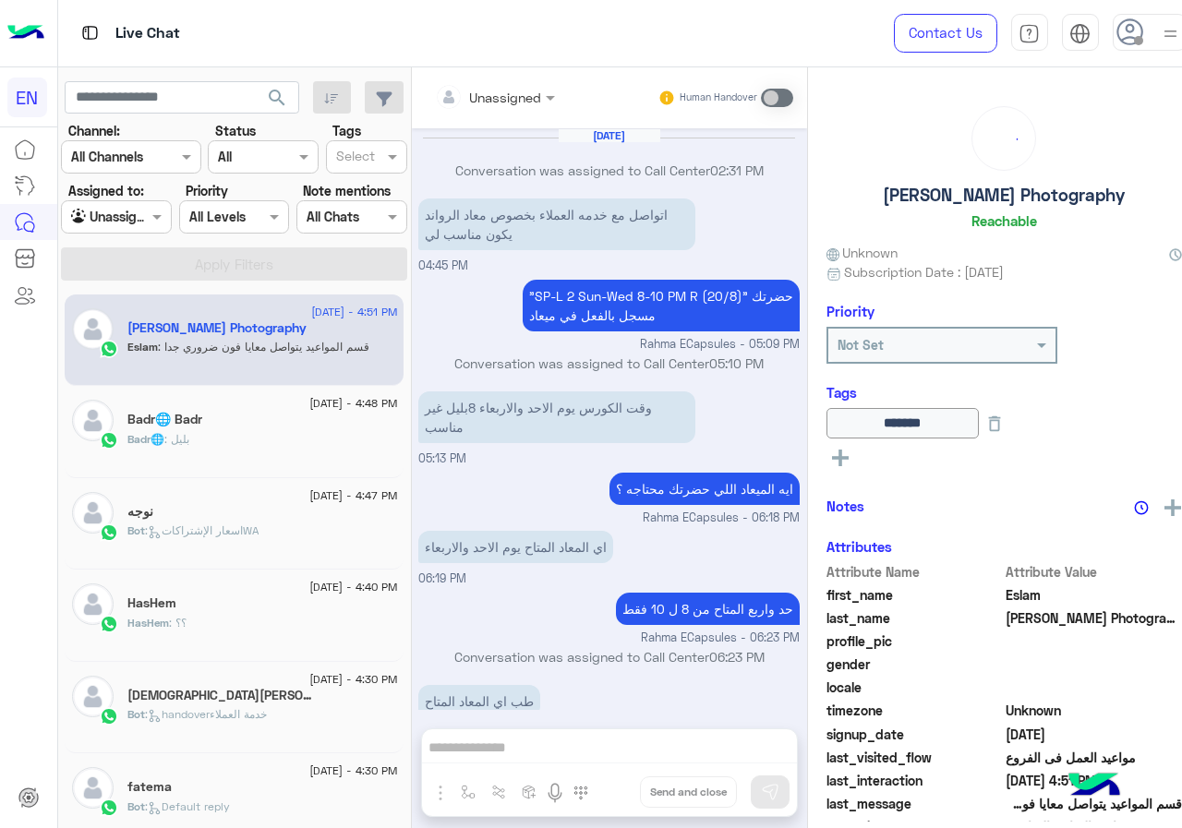
scroll to position [763, 0]
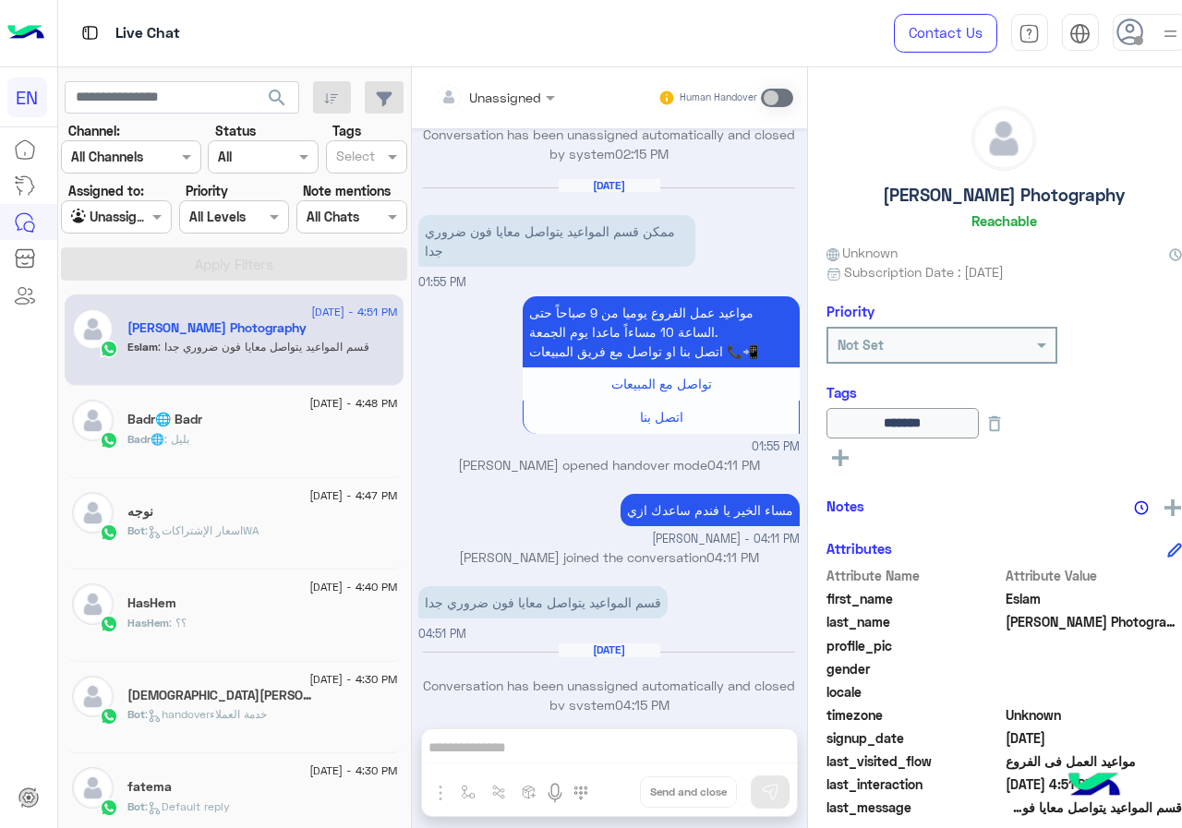
click at [309, 410] on span "[DATE] - 4:48 PM" at bounding box center [353, 403] width 88 height 17
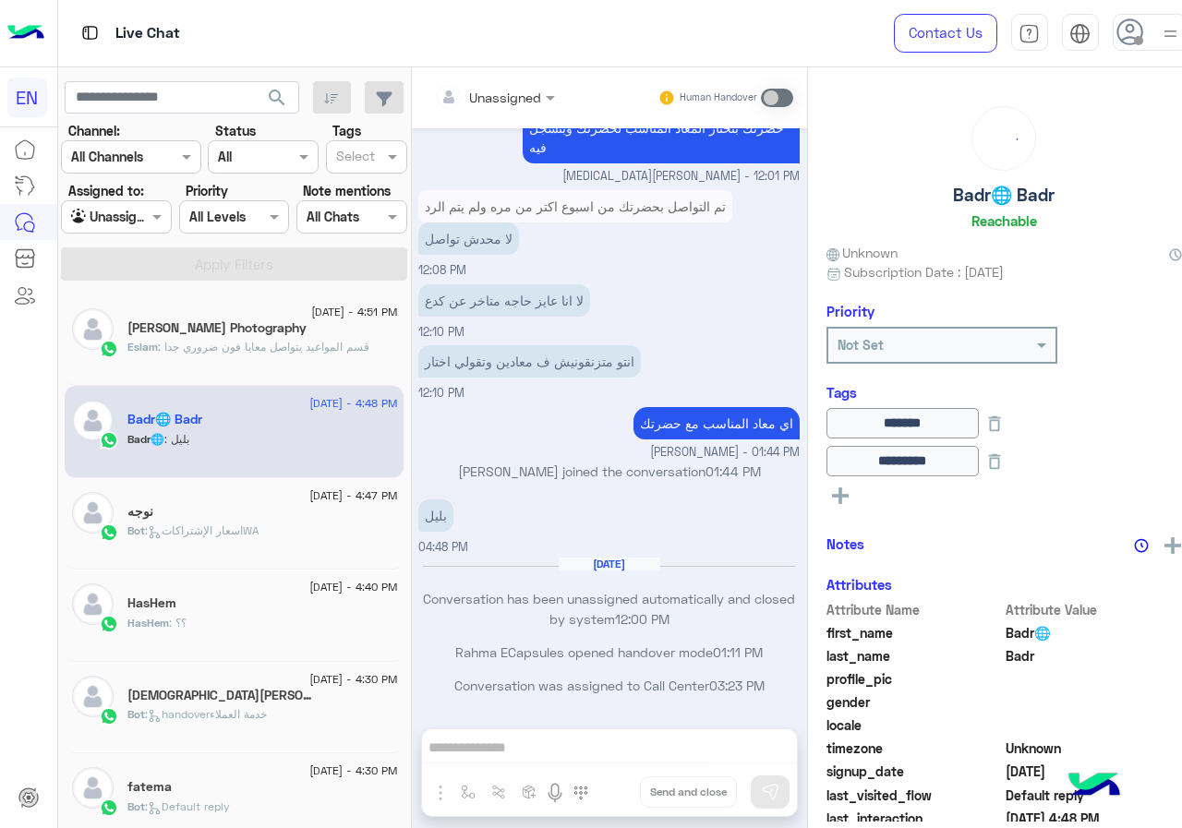
scroll to position [277, 0]
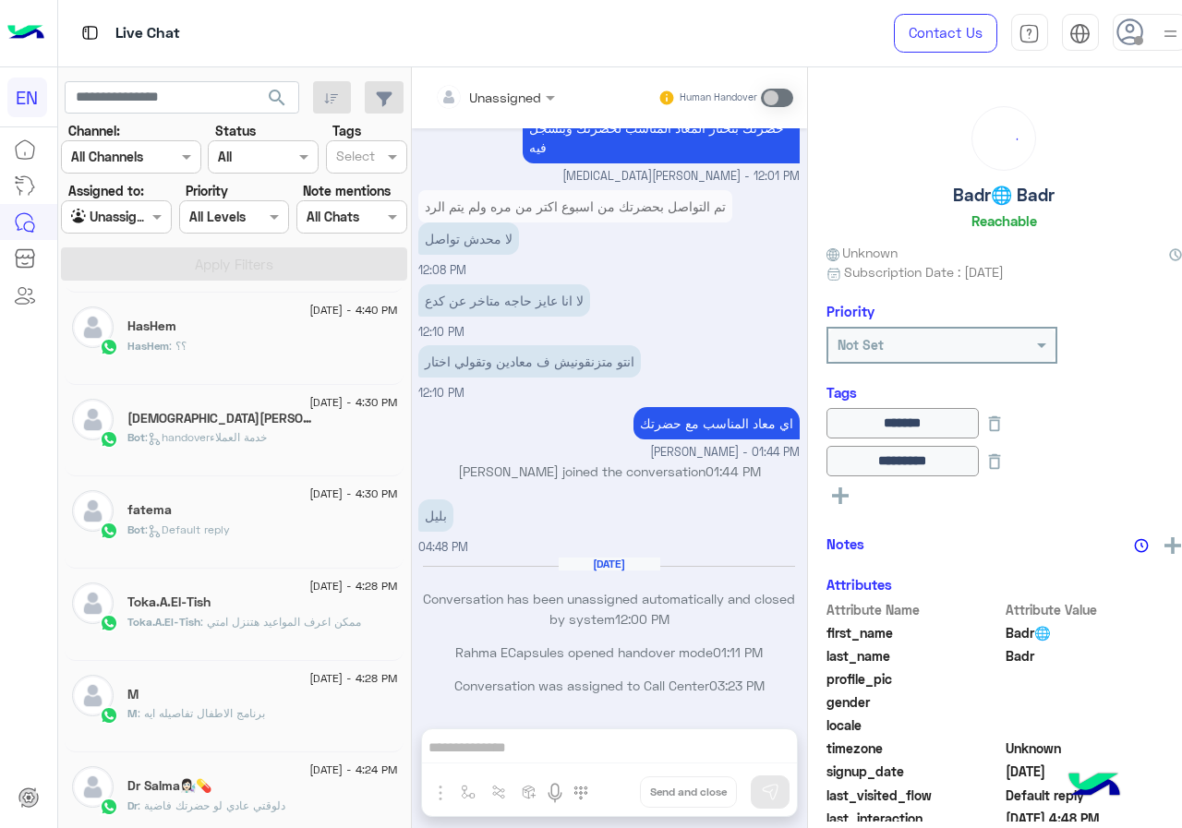
click at [290, 420] on div "[DEMOGRAPHIC_DATA][PERSON_NAME][DATE]" at bounding box center [262, 420] width 270 height 19
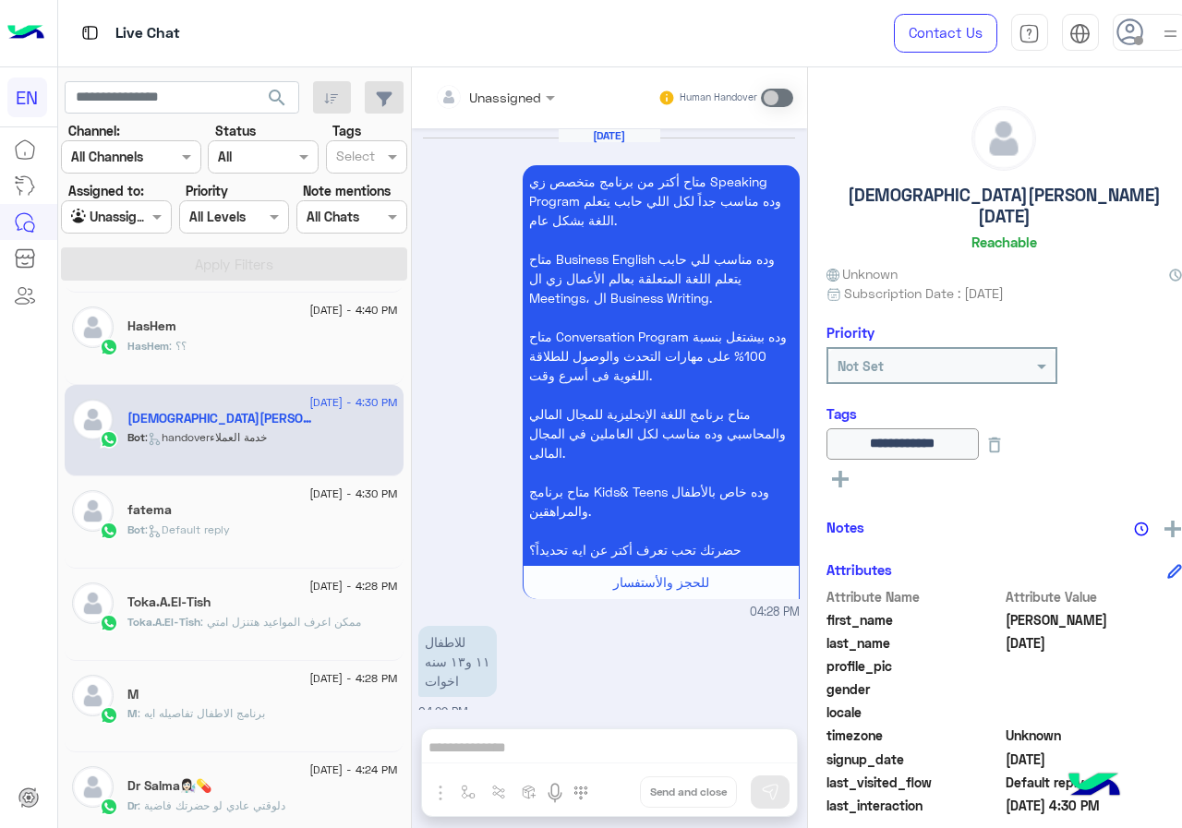
scroll to position [1359, 0]
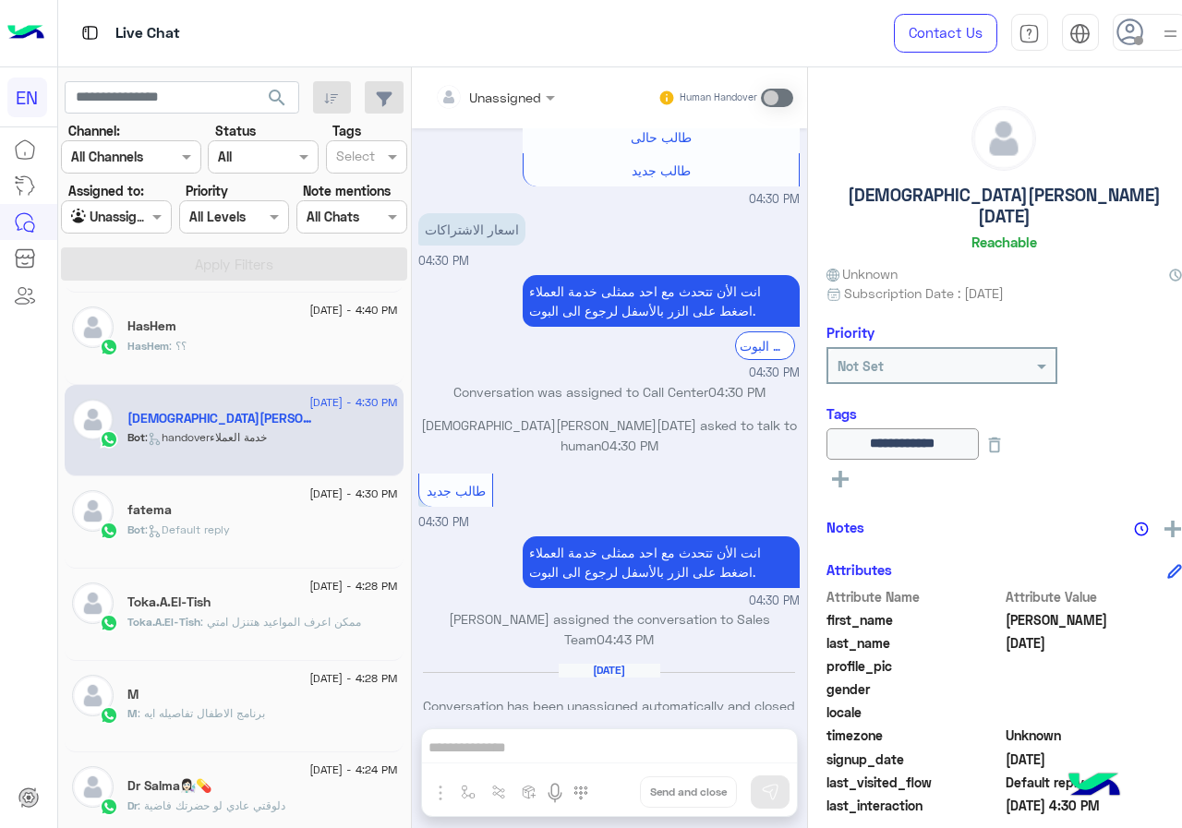
click at [294, 352] on div "HasHem : ؟؟" at bounding box center [262, 354] width 270 height 32
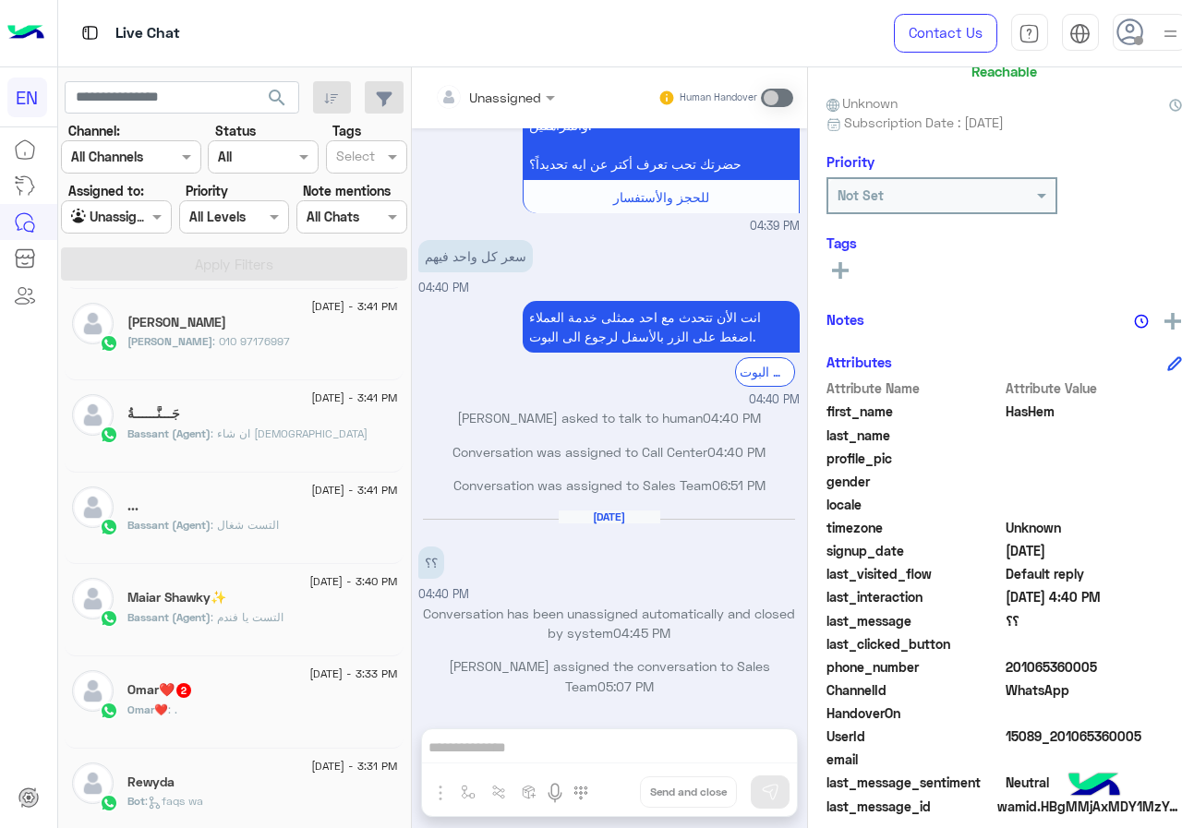
scroll to position [166, 0]
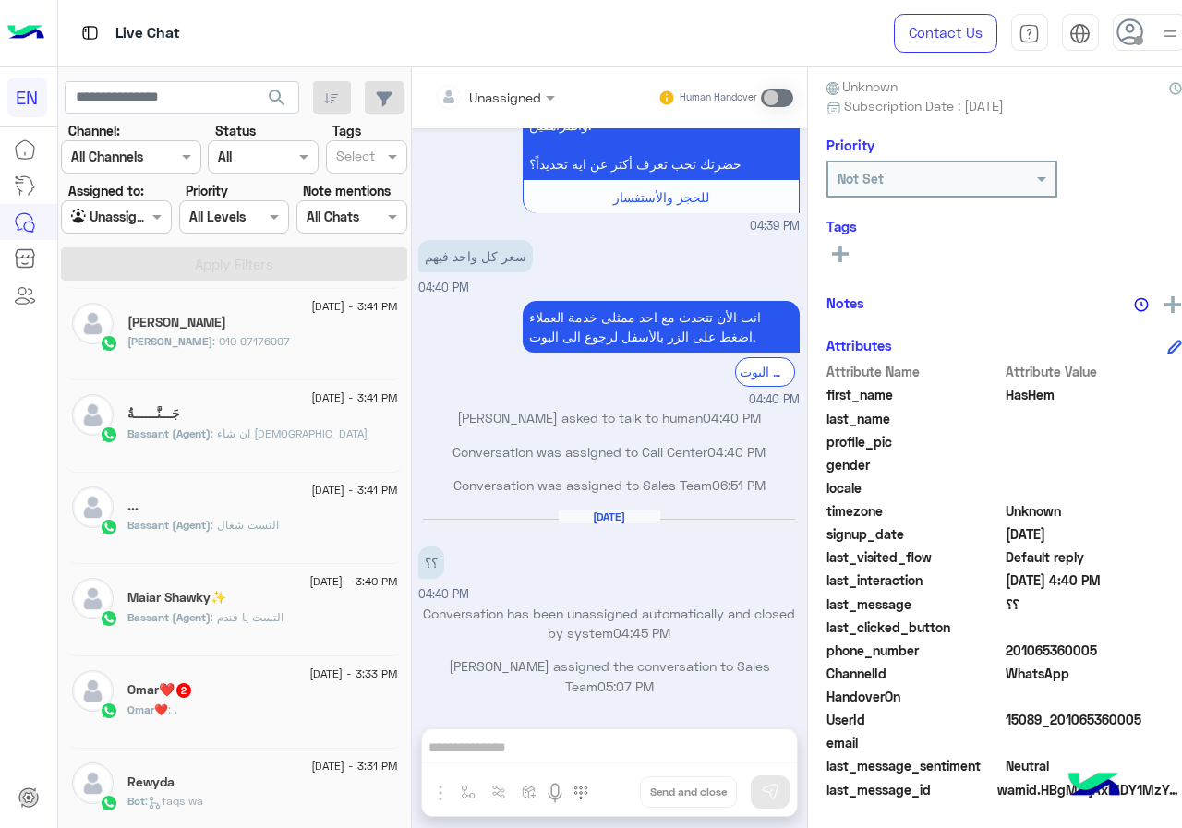
drag, startPoint x: 993, startPoint y: 650, endPoint x: 1109, endPoint y: 645, distance: 116.5
click at [1109, 645] on span "201065360005" at bounding box center [1094, 650] width 176 height 19
copy span "01065360005"
click at [826, 263] on button at bounding box center [840, 253] width 28 height 22
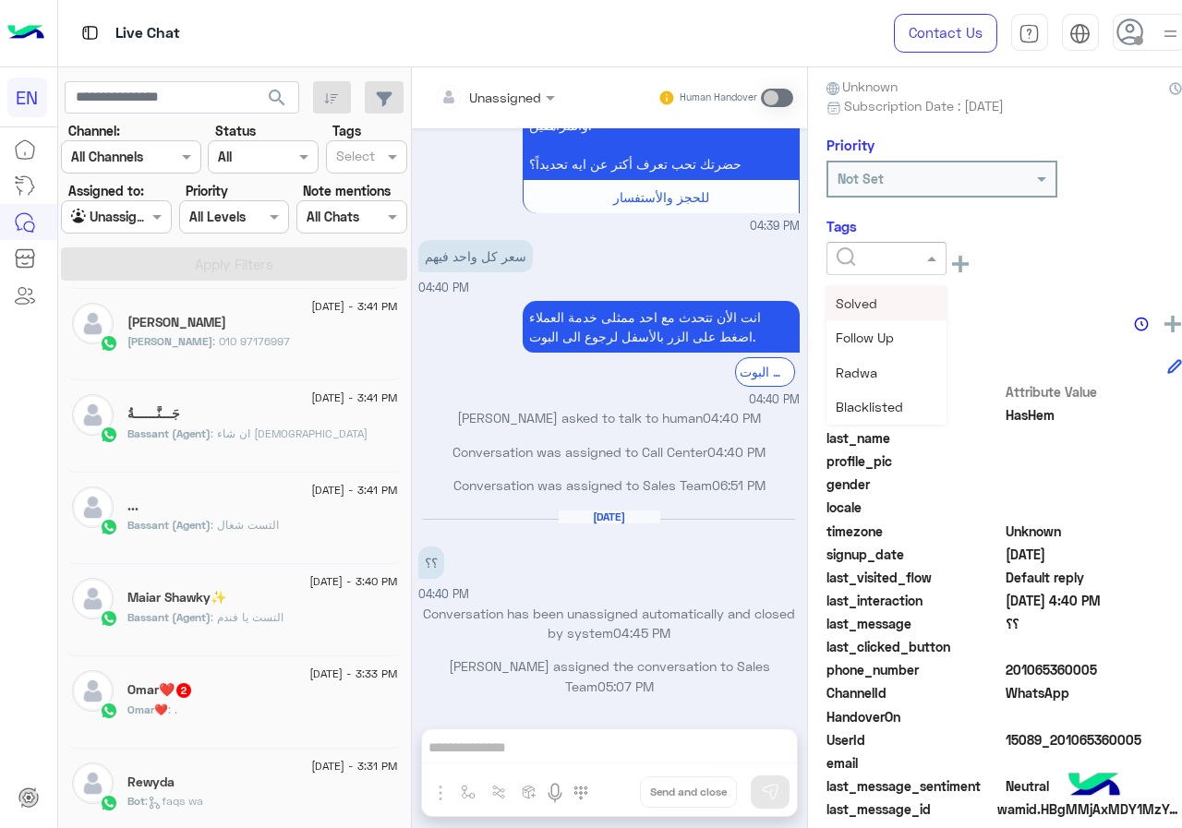
click at [837, 262] on input "text" at bounding box center [865, 258] width 56 height 19
click at [881, 371] on span "[PERSON_NAME]" at bounding box center [886, 373] width 101 height 16
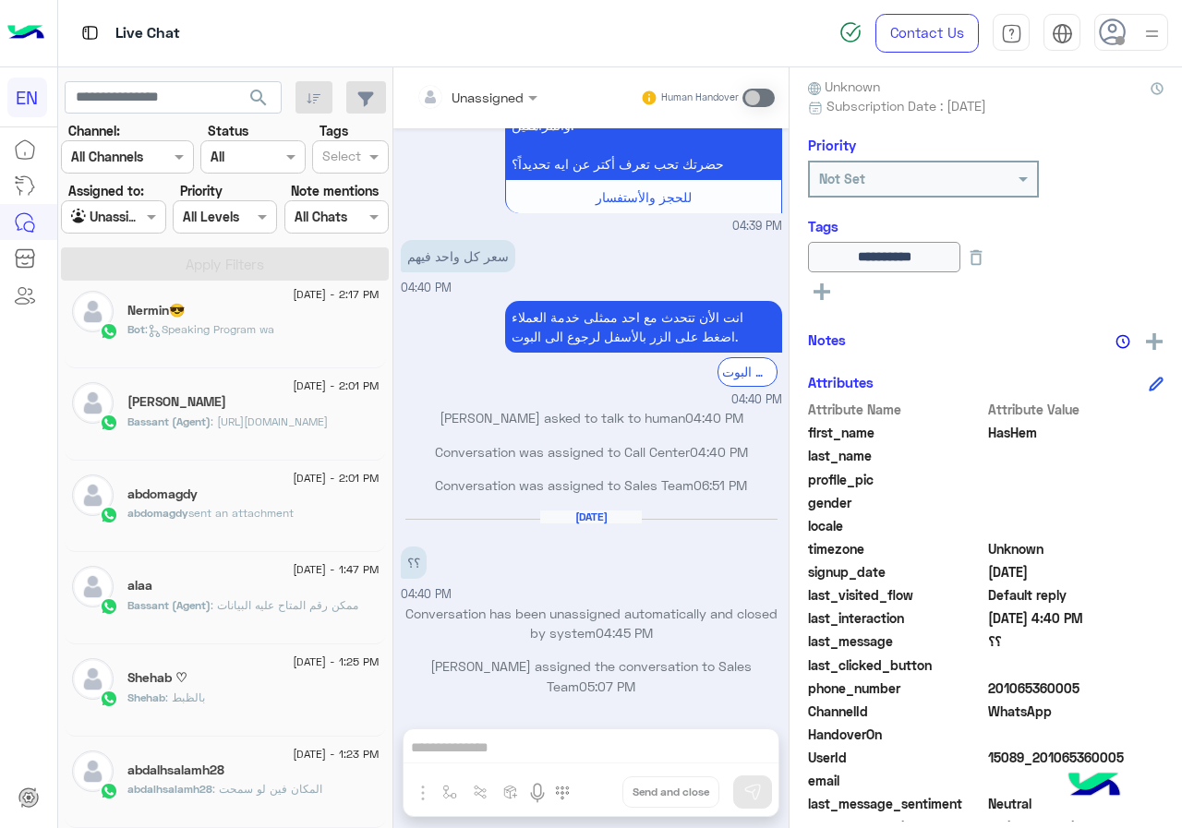
scroll to position [9, 0]
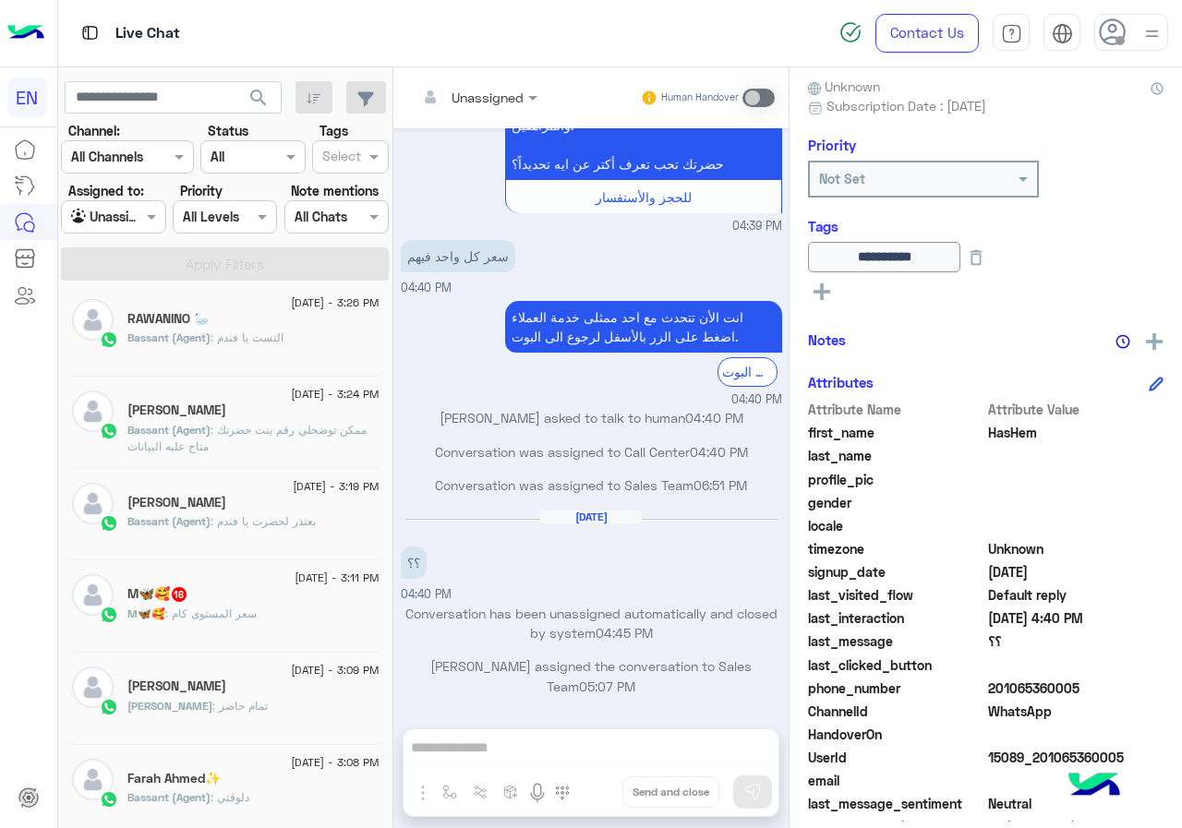
click at [273, 588] on div "M🦋🥰 16" at bounding box center [253, 595] width 252 height 19
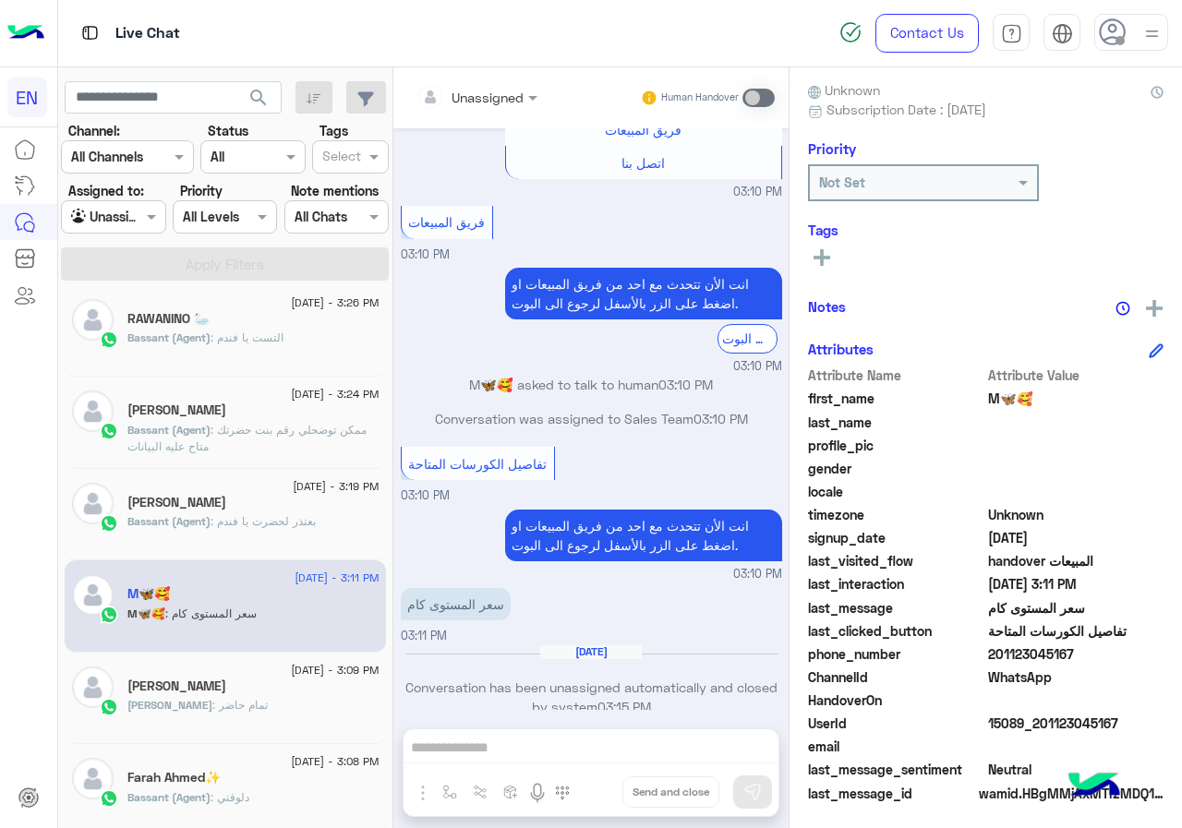
scroll to position [166, 0]
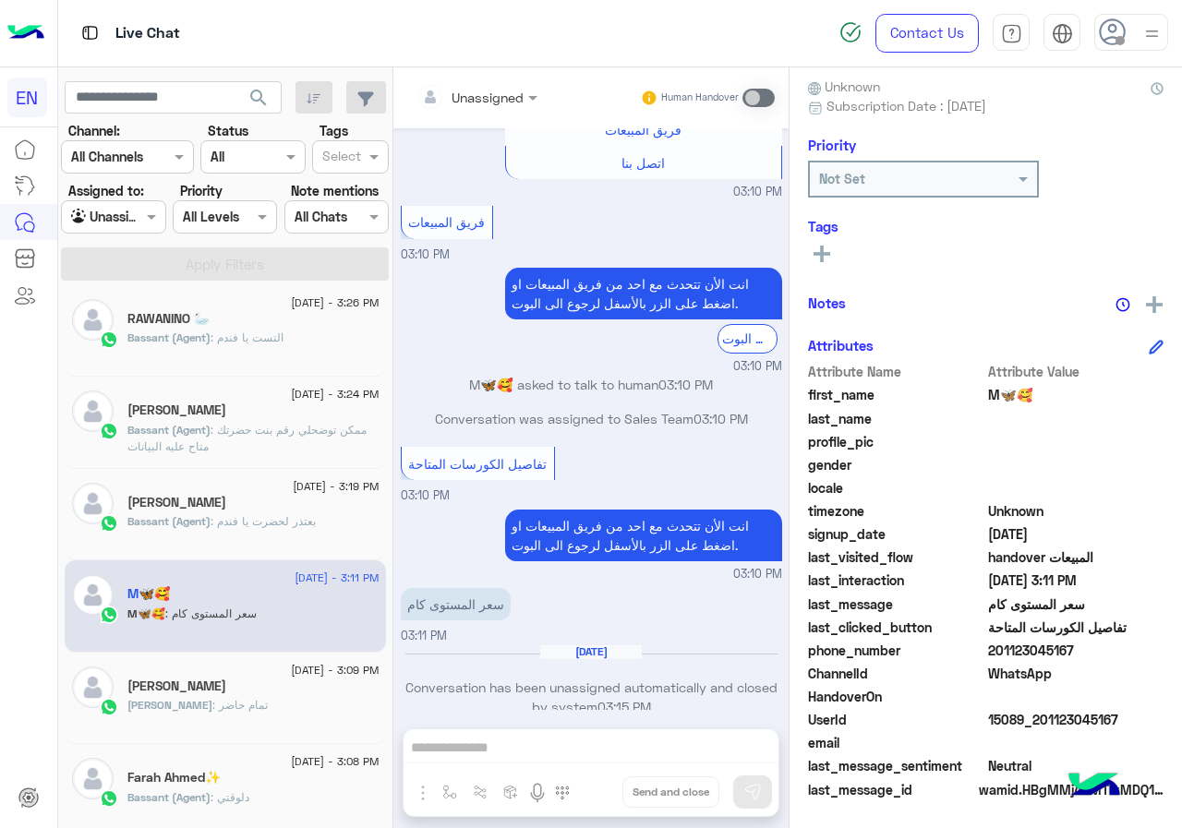
drag, startPoint x: 992, startPoint y: 653, endPoint x: 1065, endPoint y: 646, distance: 73.2
click at [1083, 646] on span "201123045167" at bounding box center [1076, 650] width 176 height 19
copy span "01123045167"
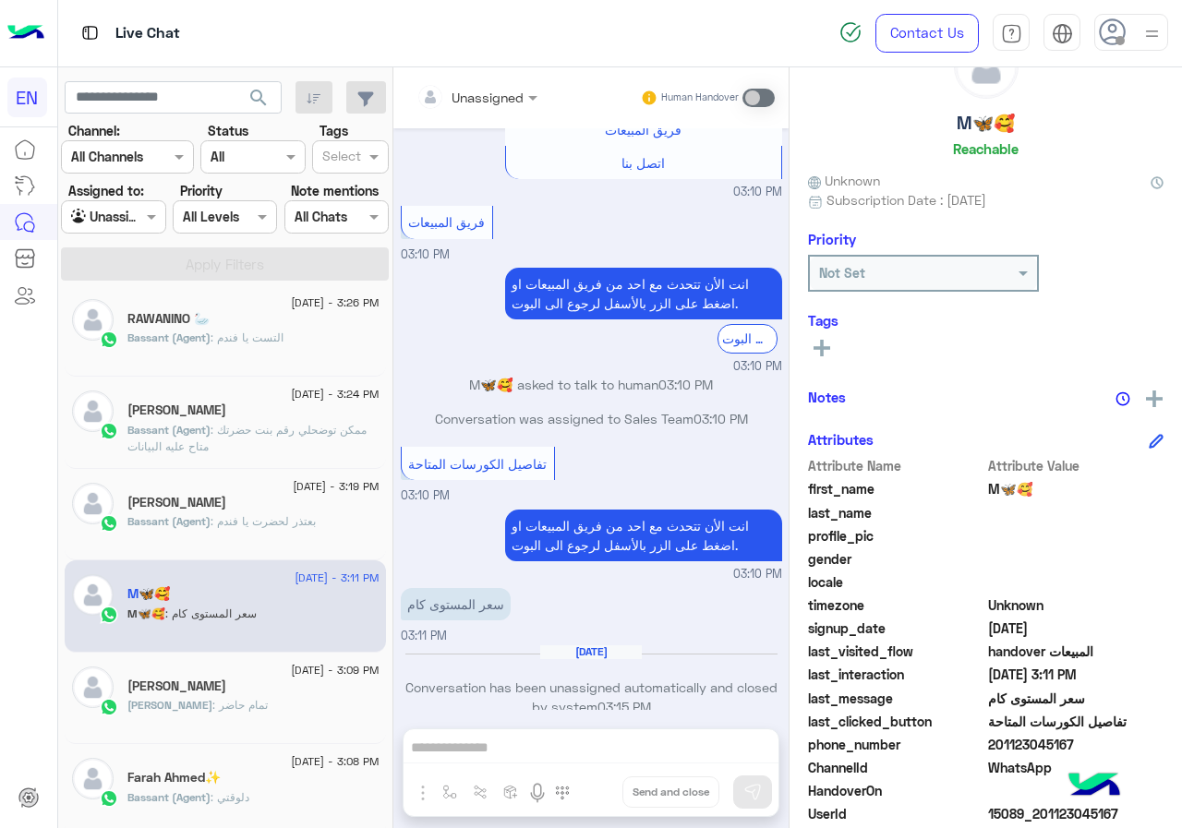
scroll to position [0, 0]
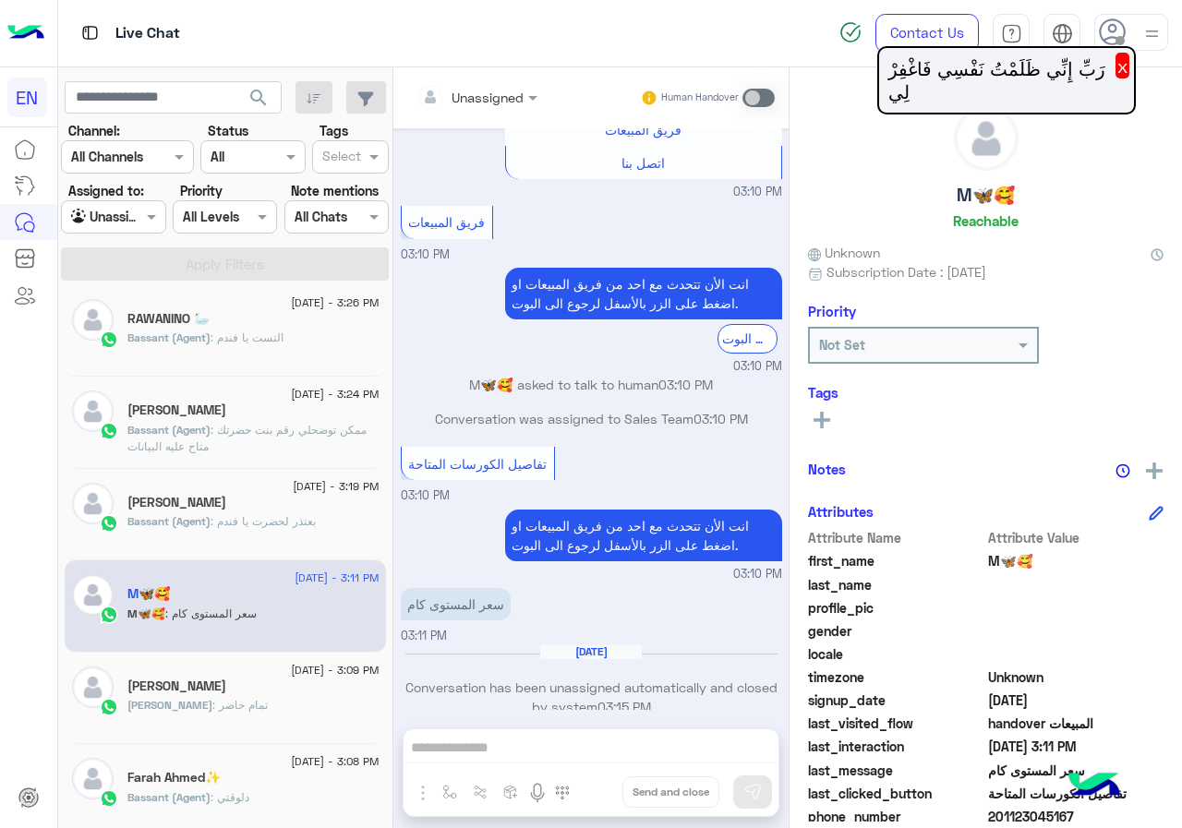
click at [822, 423] on rect at bounding box center [822, 420] width 4 height 17
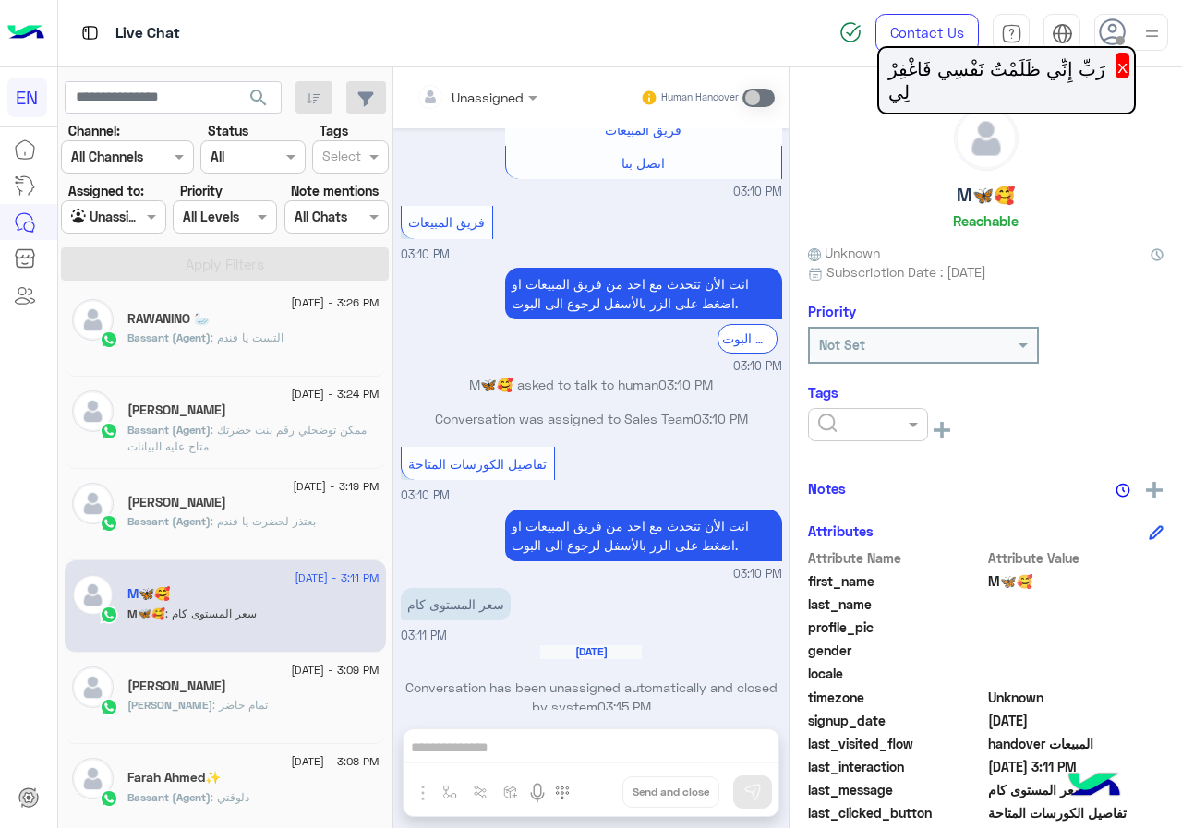
click at [853, 420] on input "text" at bounding box center [846, 425] width 56 height 19
click at [856, 537] on span "[PERSON_NAME]" at bounding box center [867, 539] width 101 height 16
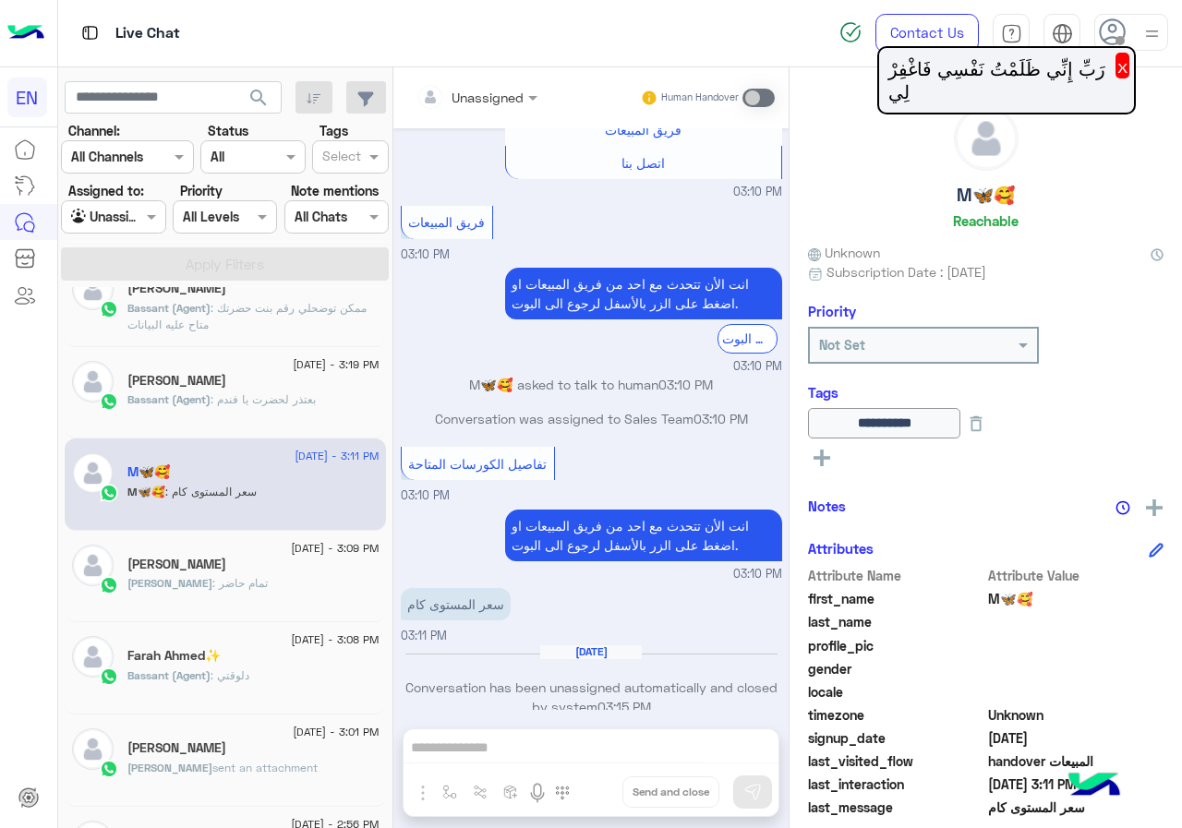
scroll to position [194, 0]
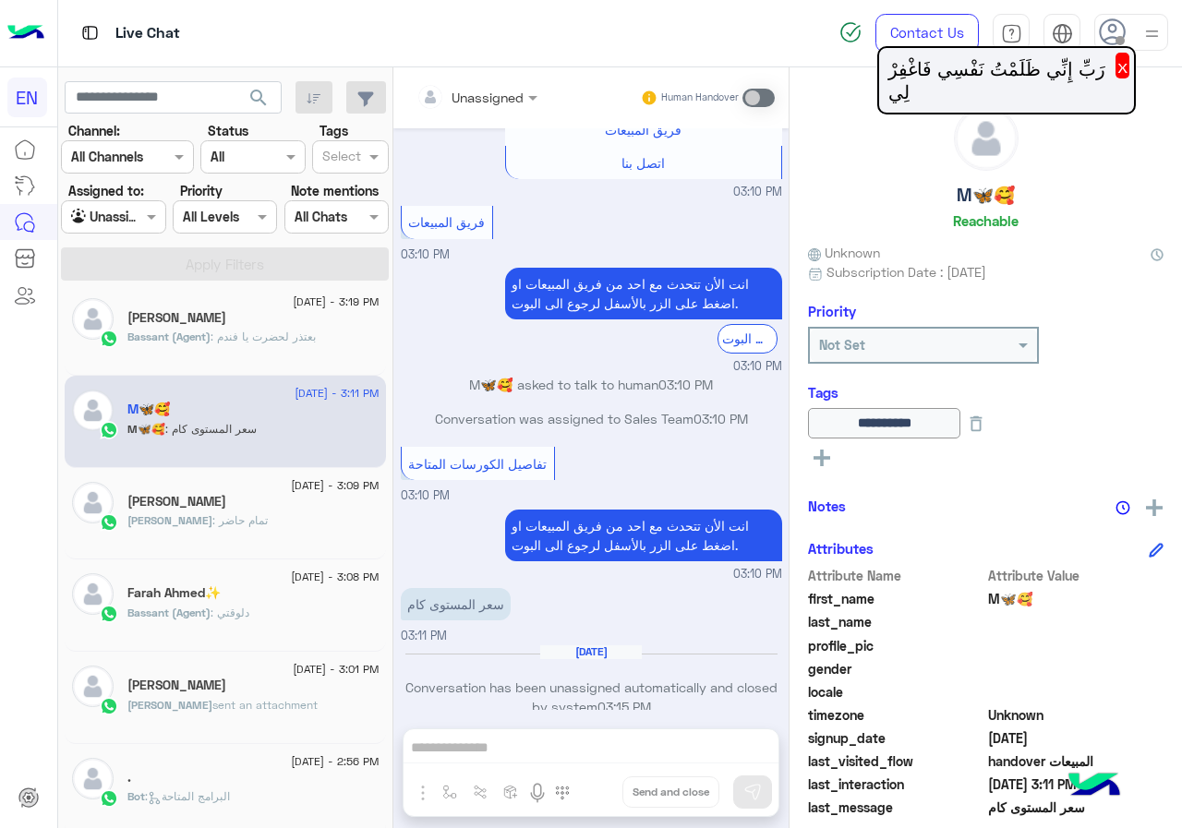
click at [215, 525] on span ": تمام حاضر" at bounding box center [239, 520] width 55 height 14
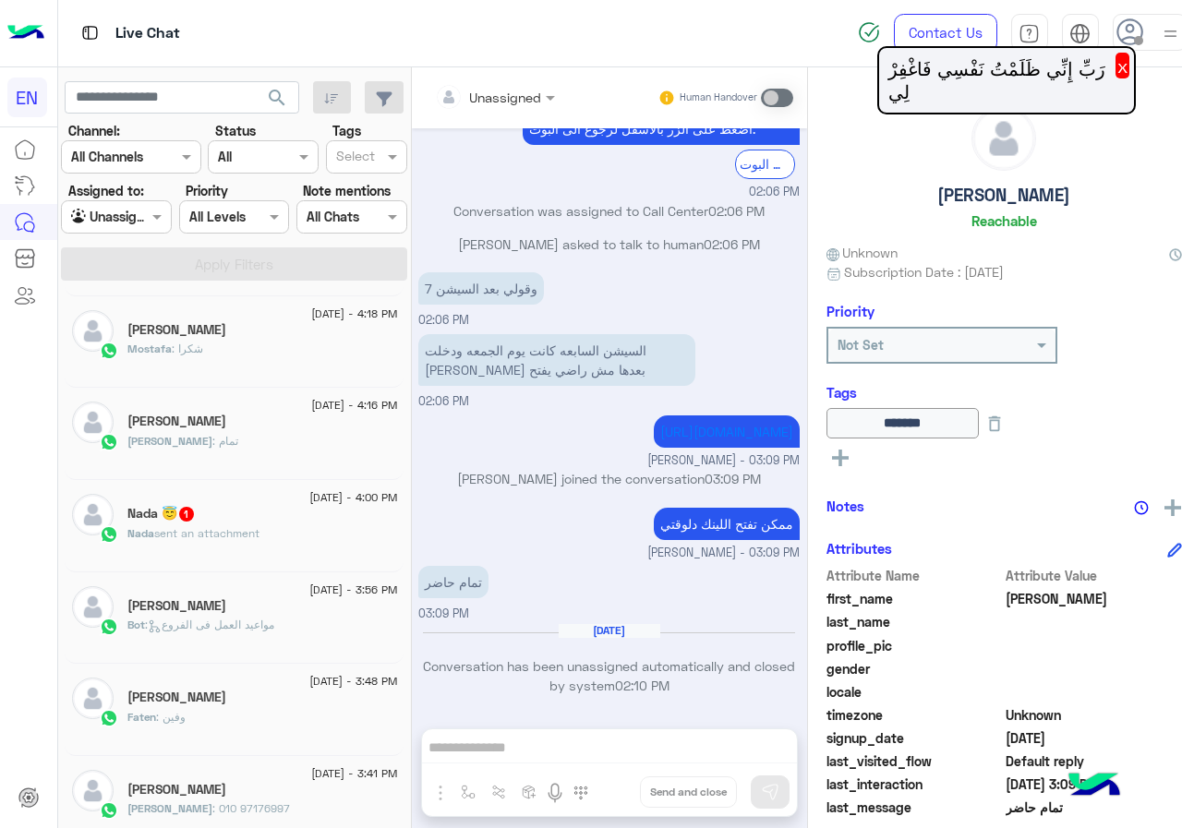
scroll to position [840, 0]
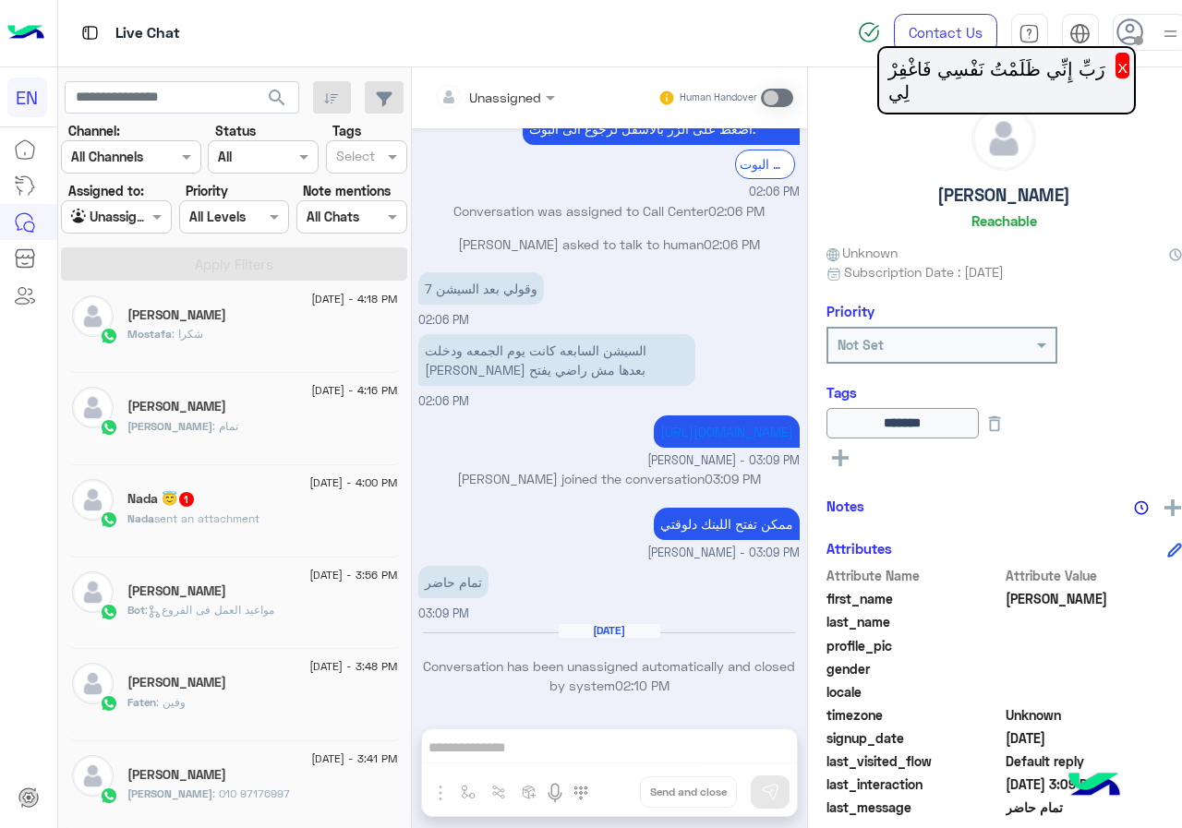
click at [231, 524] on span "sent an attachment" at bounding box center [206, 519] width 105 height 14
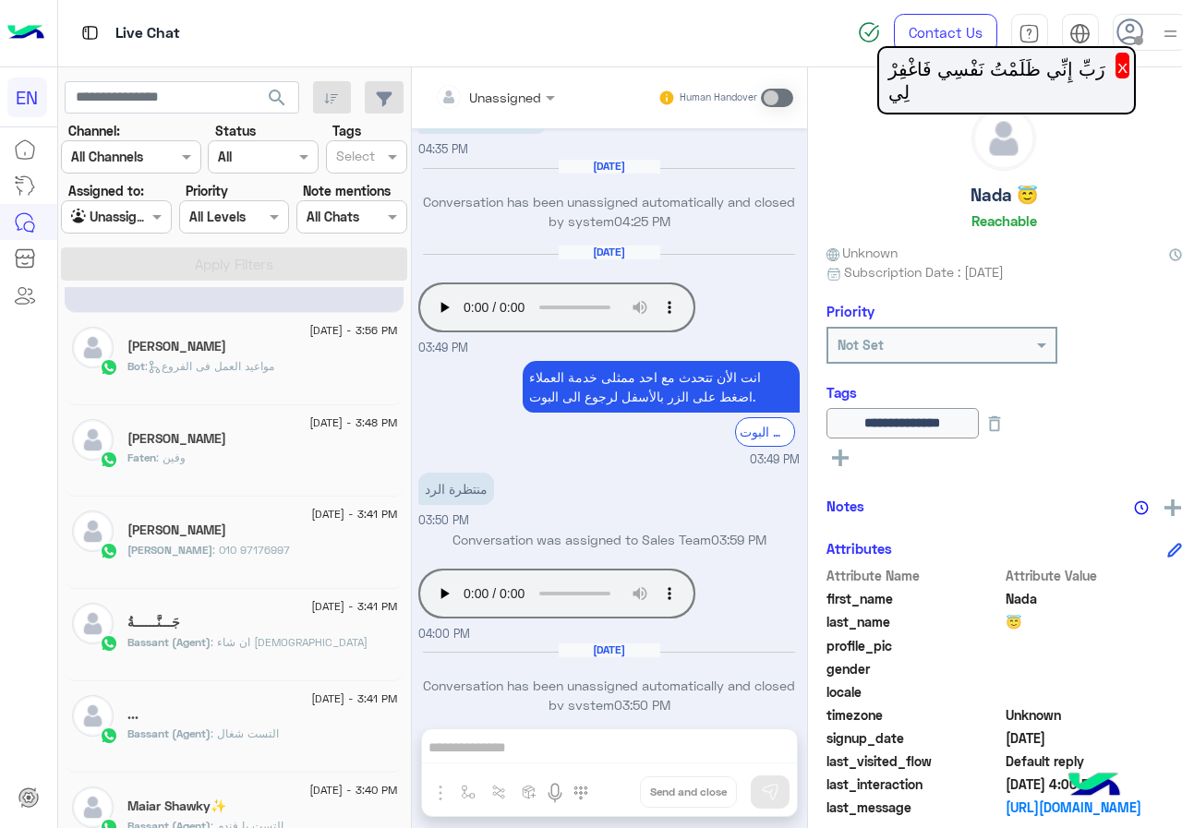
scroll to position [1302, 0]
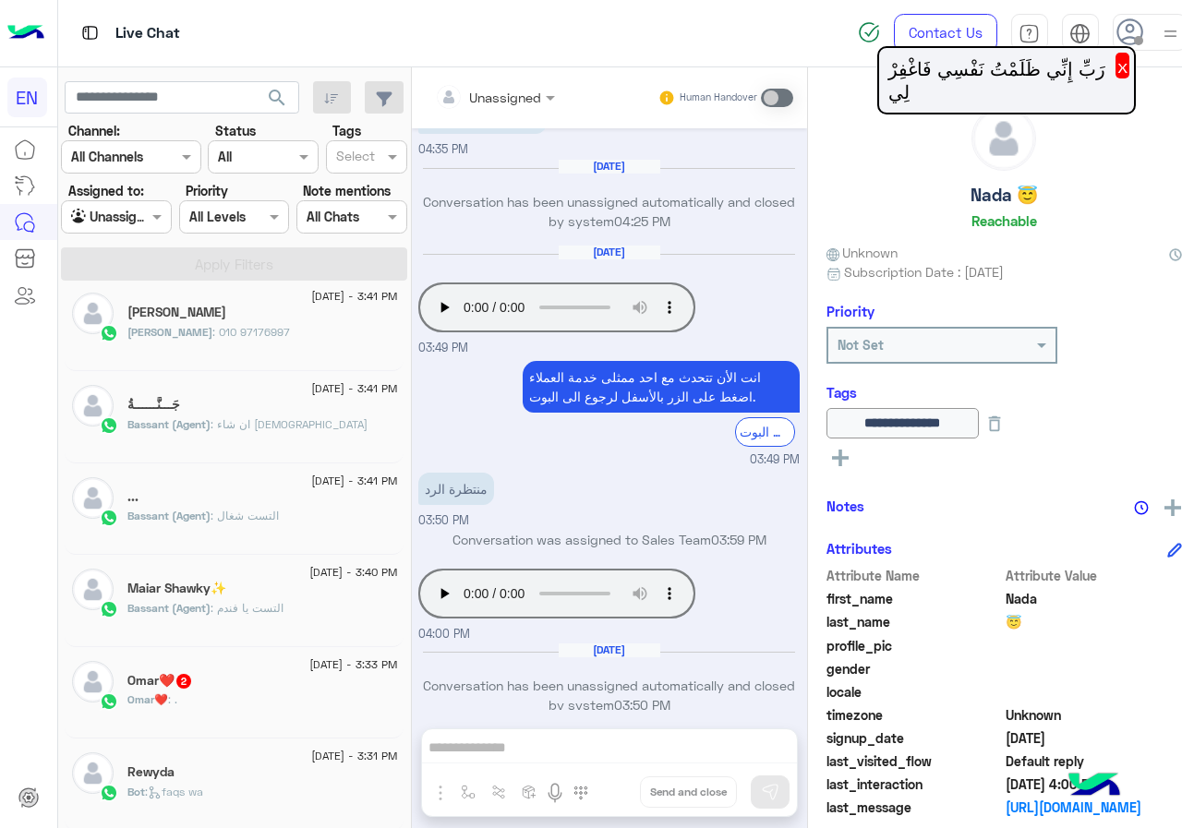
click at [254, 674] on div "[PERSON_NAME]❤️ 2" at bounding box center [262, 682] width 270 height 19
